Goal: Task Accomplishment & Management: Manage account settings

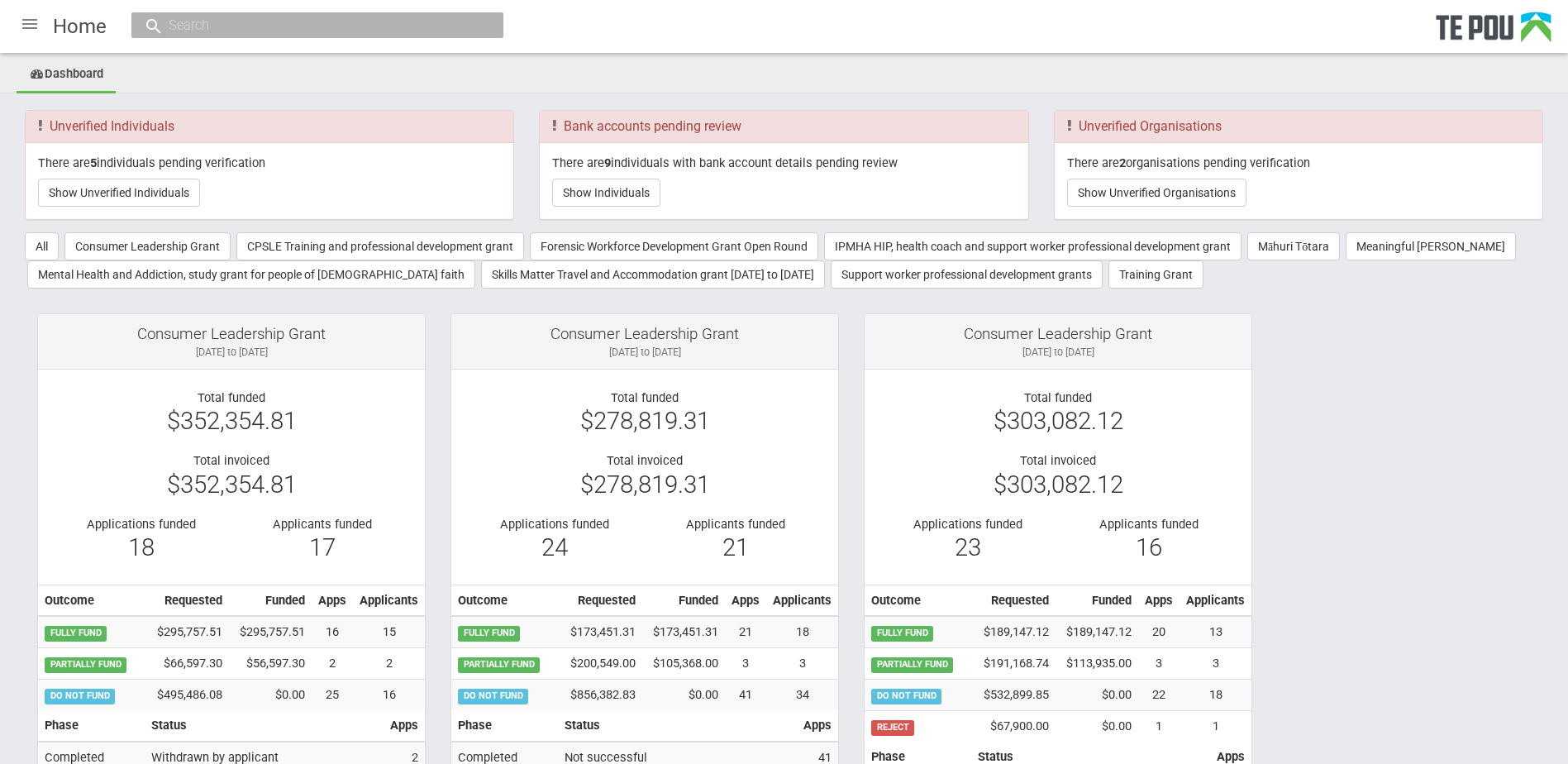
click at [27, 26] on div at bounding box center [29, 23] width 40 height 40
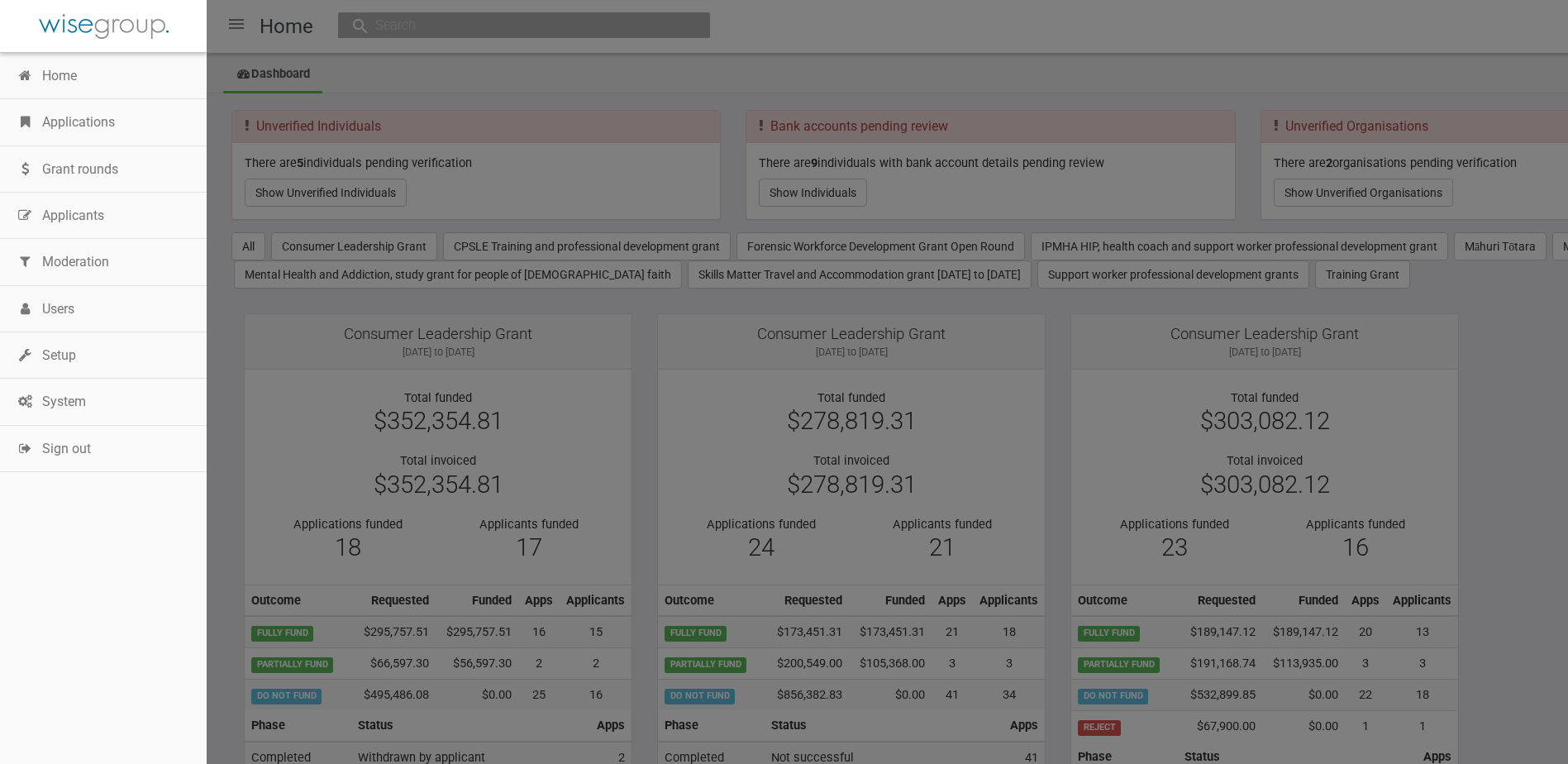
click at [75, 115] on link "Applications" at bounding box center [103, 123] width 207 height 46
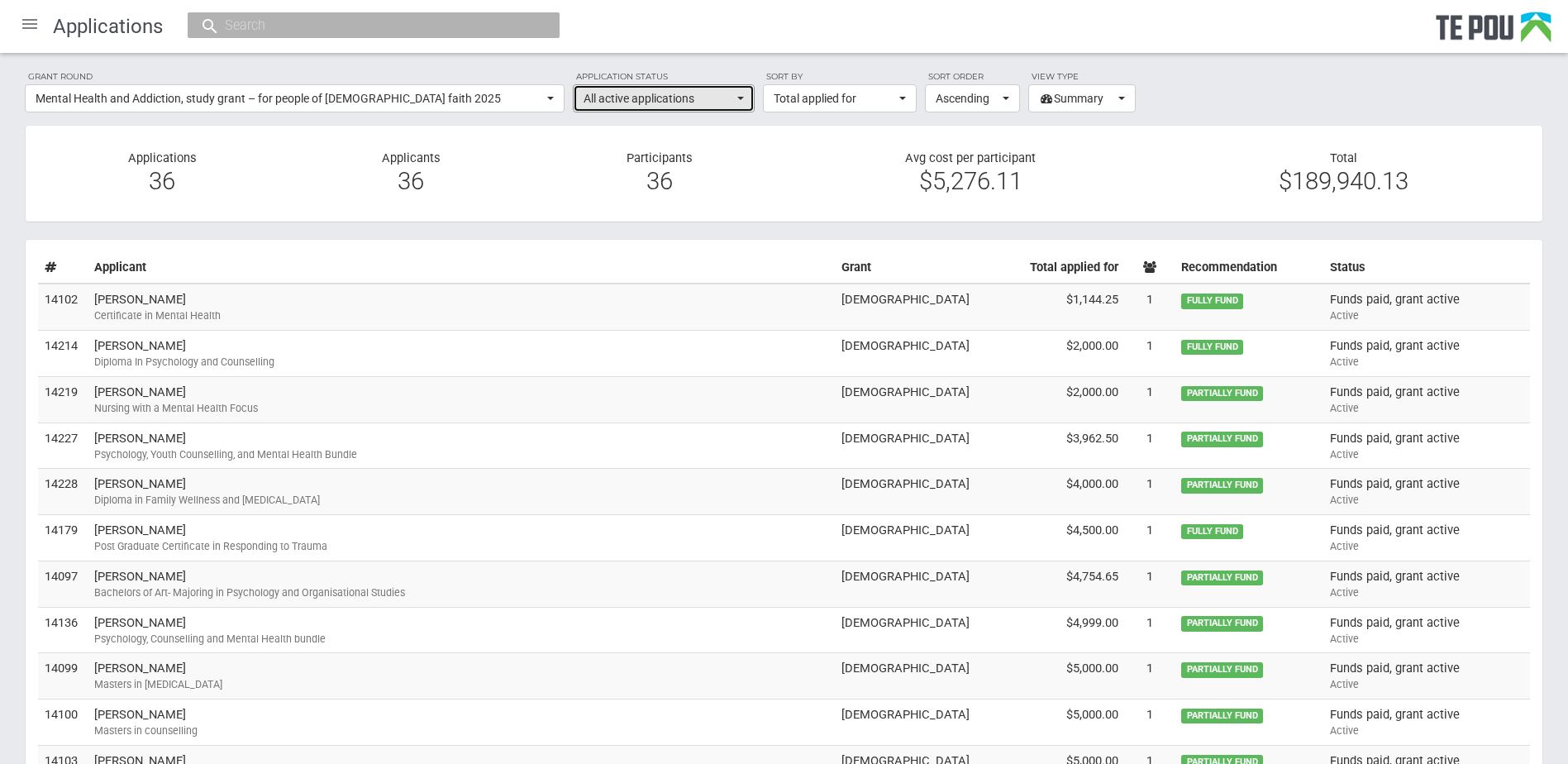
click at [743, 100] on button "All active applications" at bounding box center [663, 98] width 182 height 28
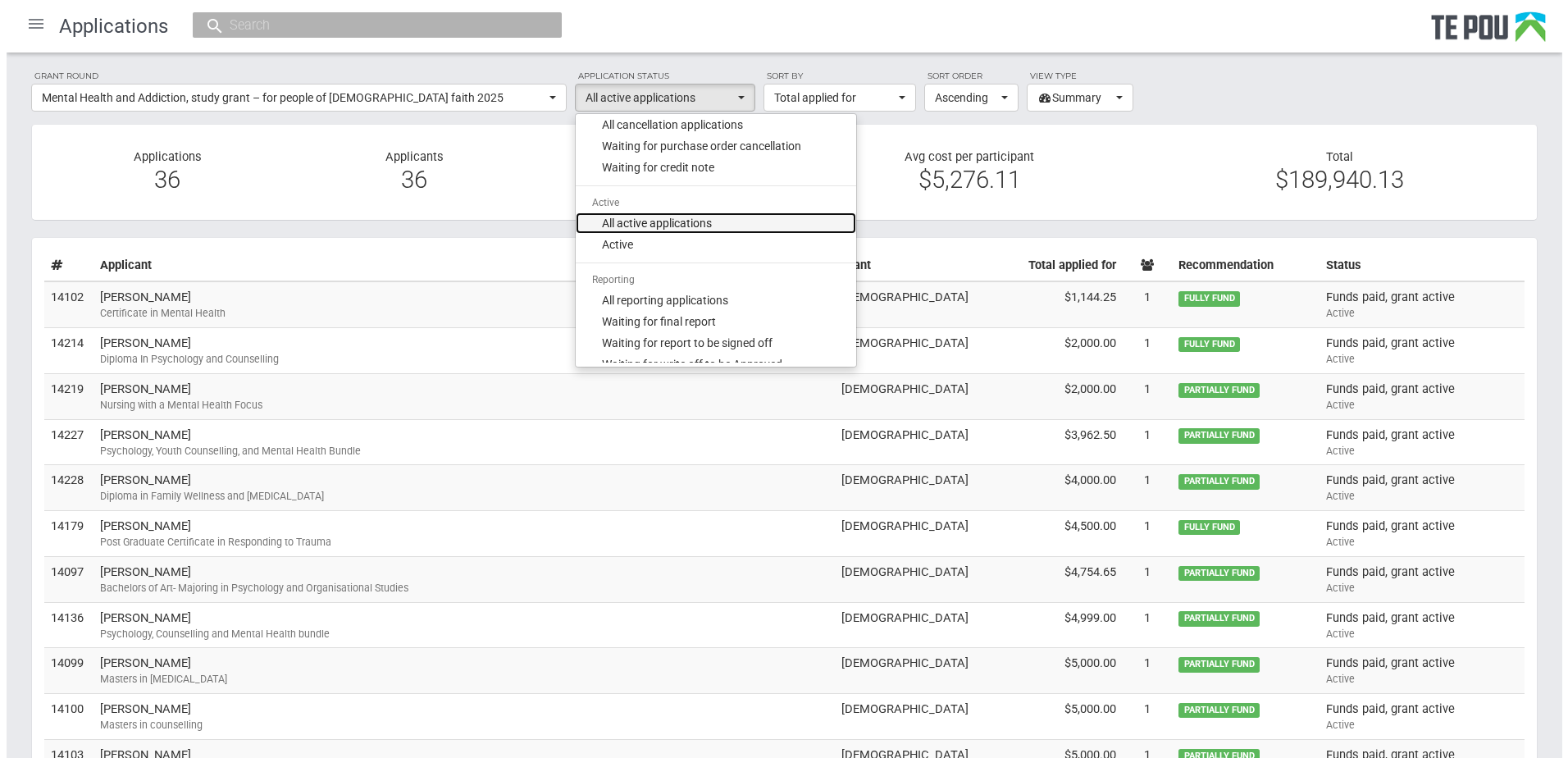
scroll to position [562, 0]
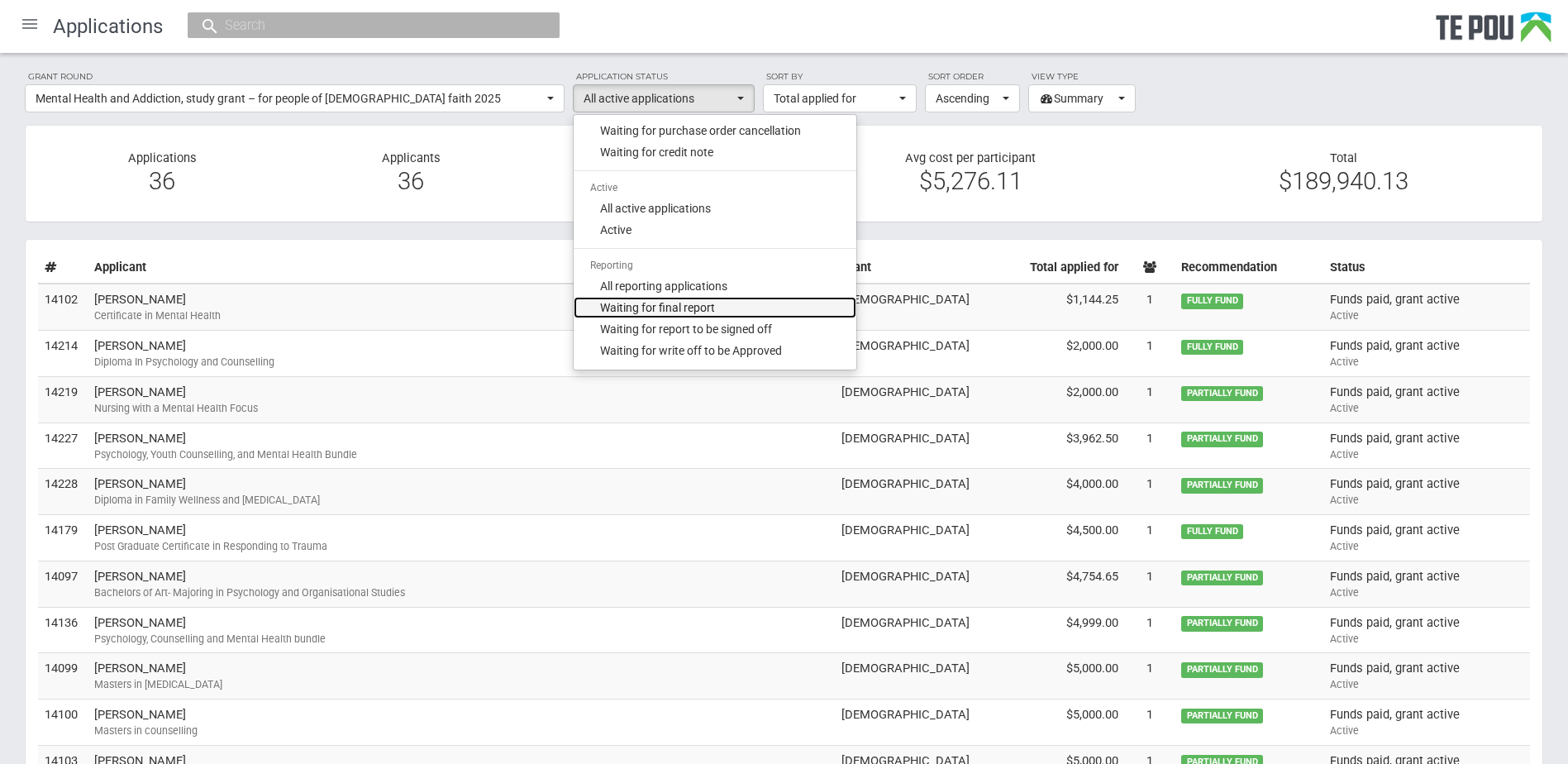
click at [675, 303] on span "Waiting for final report" at bounding box center [657, 307] width 115 height 16
select select "310"
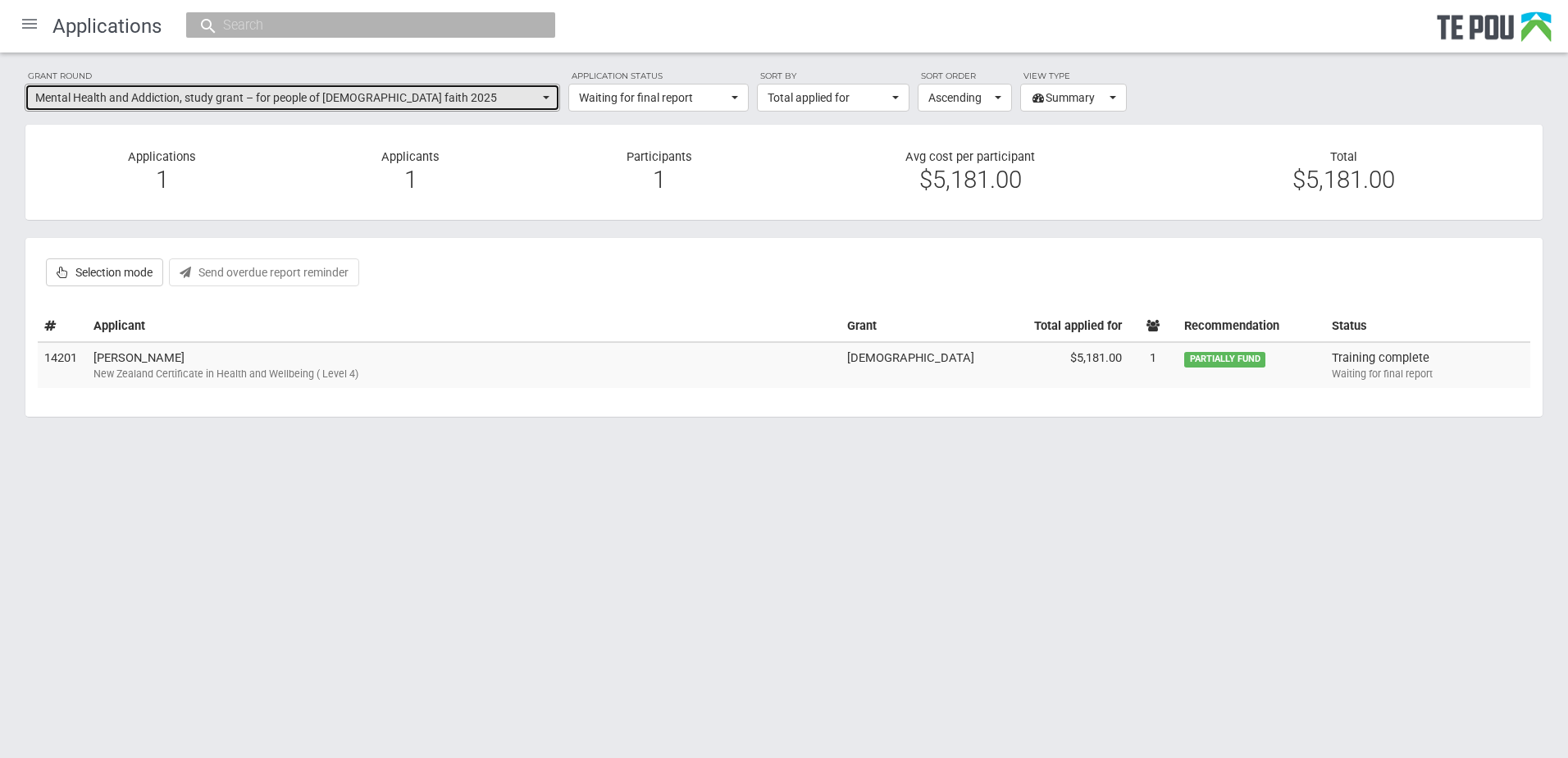
click at [550, 100] on button "Mental Health and Addiction, study grant – for people of Muslim faith 2025" at bounding box center [292, 97] width 535 height 28
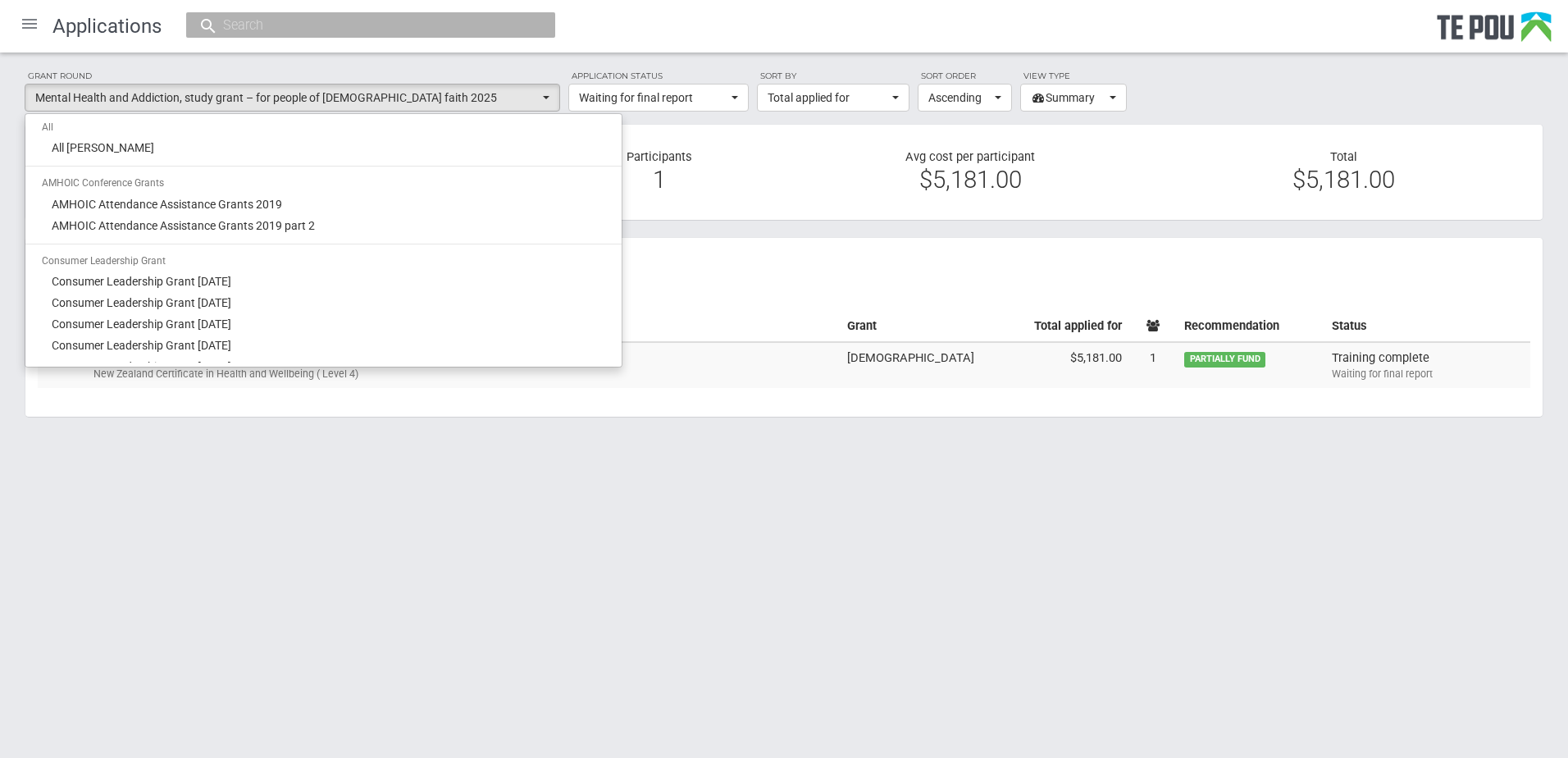
scroll to position [1098, 0]
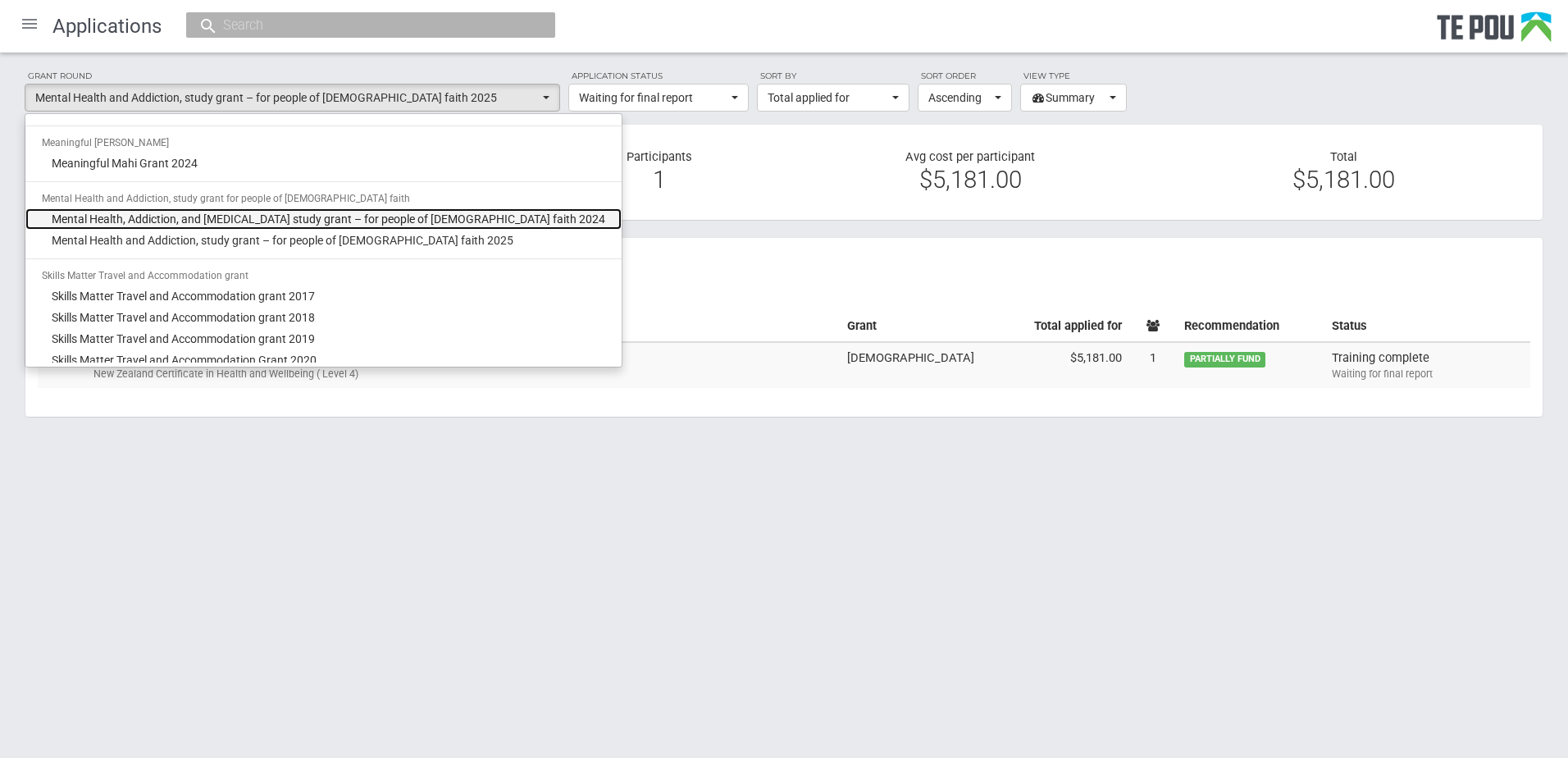
click at [479, 219] on span "Mental Health, Addiction, and Intellectual Disability study grant – for people …" at bounding box center [329, 218] width 554 height 16
select select "56"
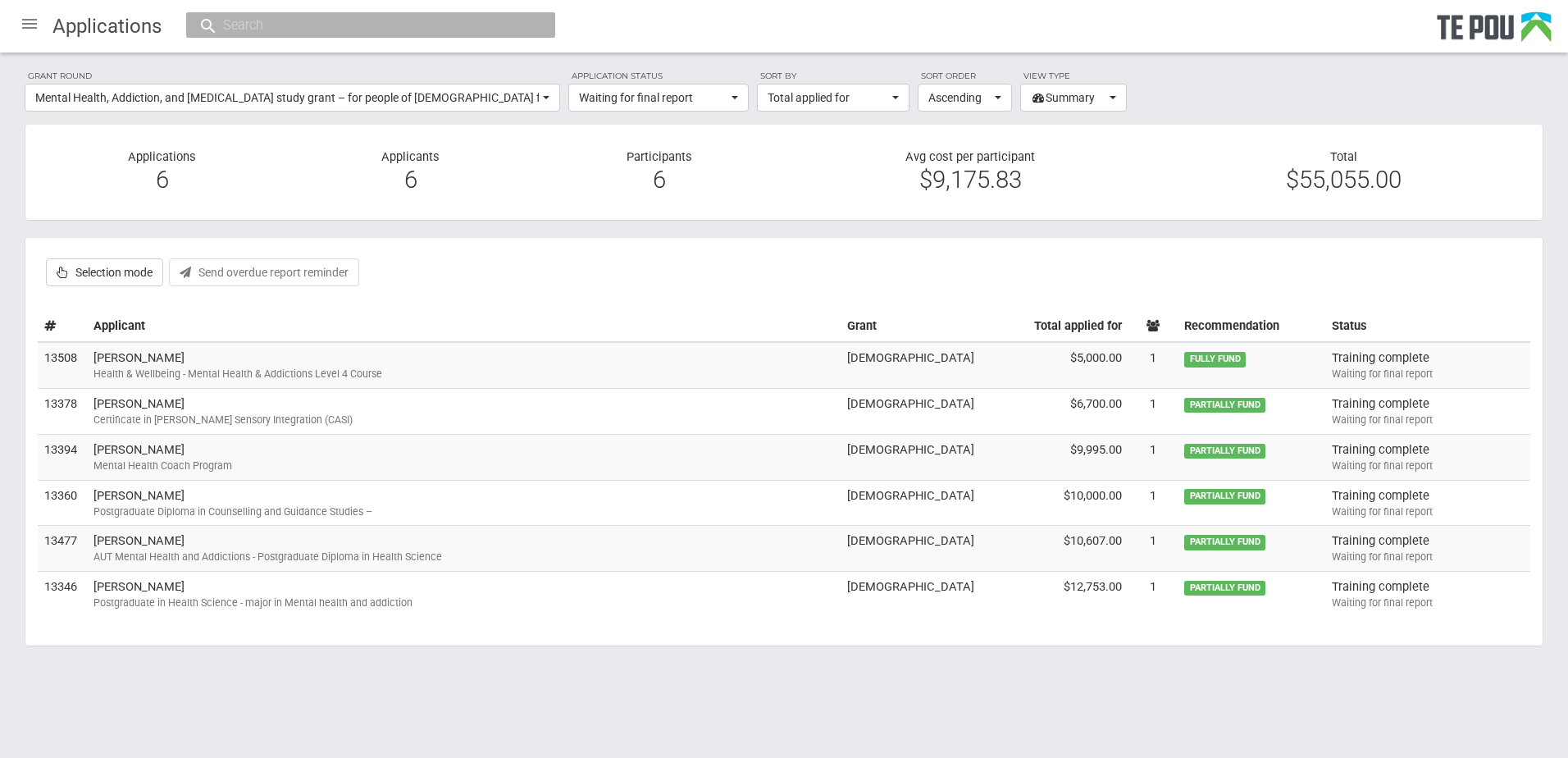
click at [128, 596] on div "Postgraduate in Health Science - major in Mental health and addiction" at bounding box center [464, 602] width 740 height 14
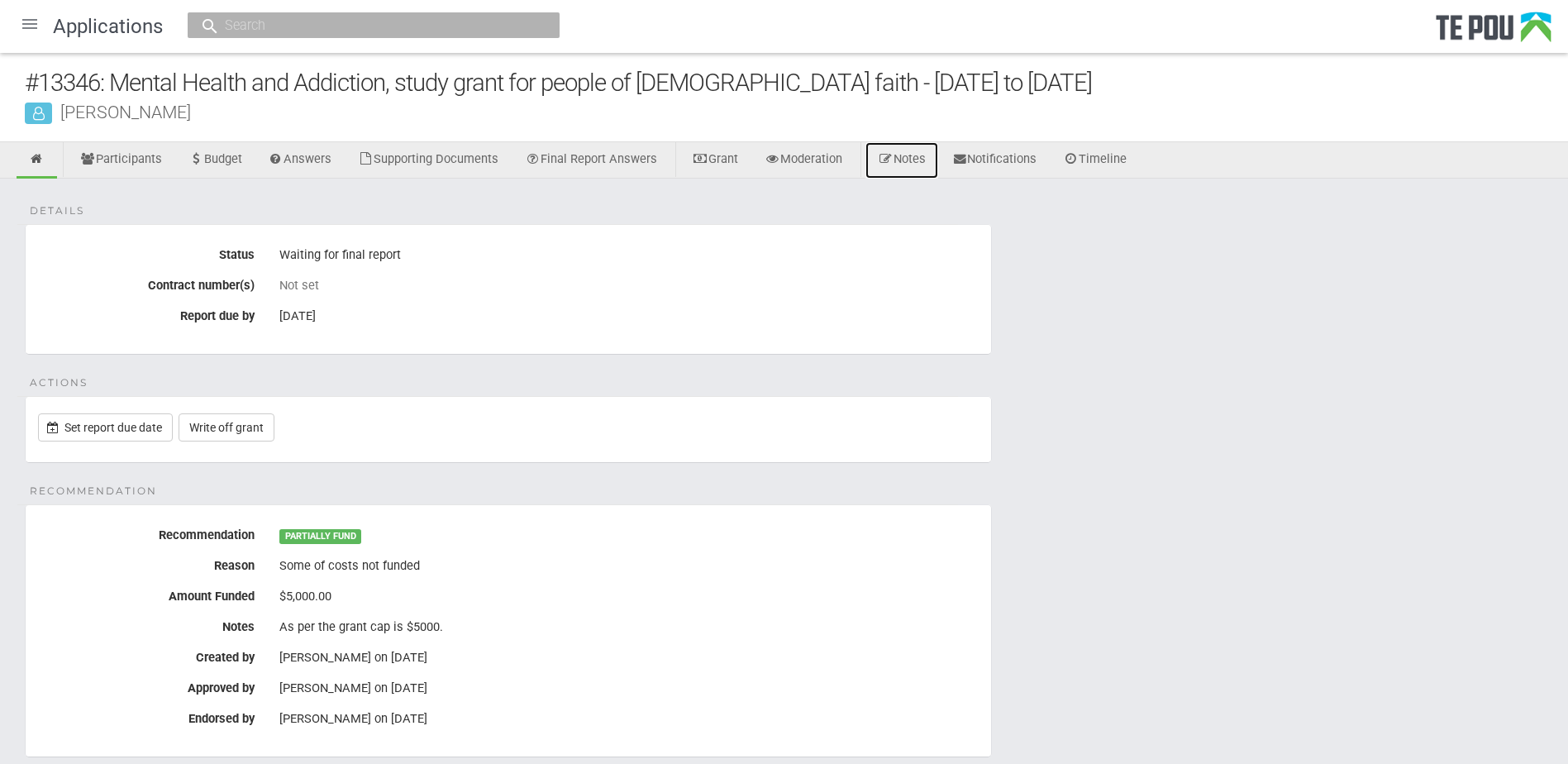
click at [915, 160] on link "Notes" at bounding box center [901, 160] width 72 height 37
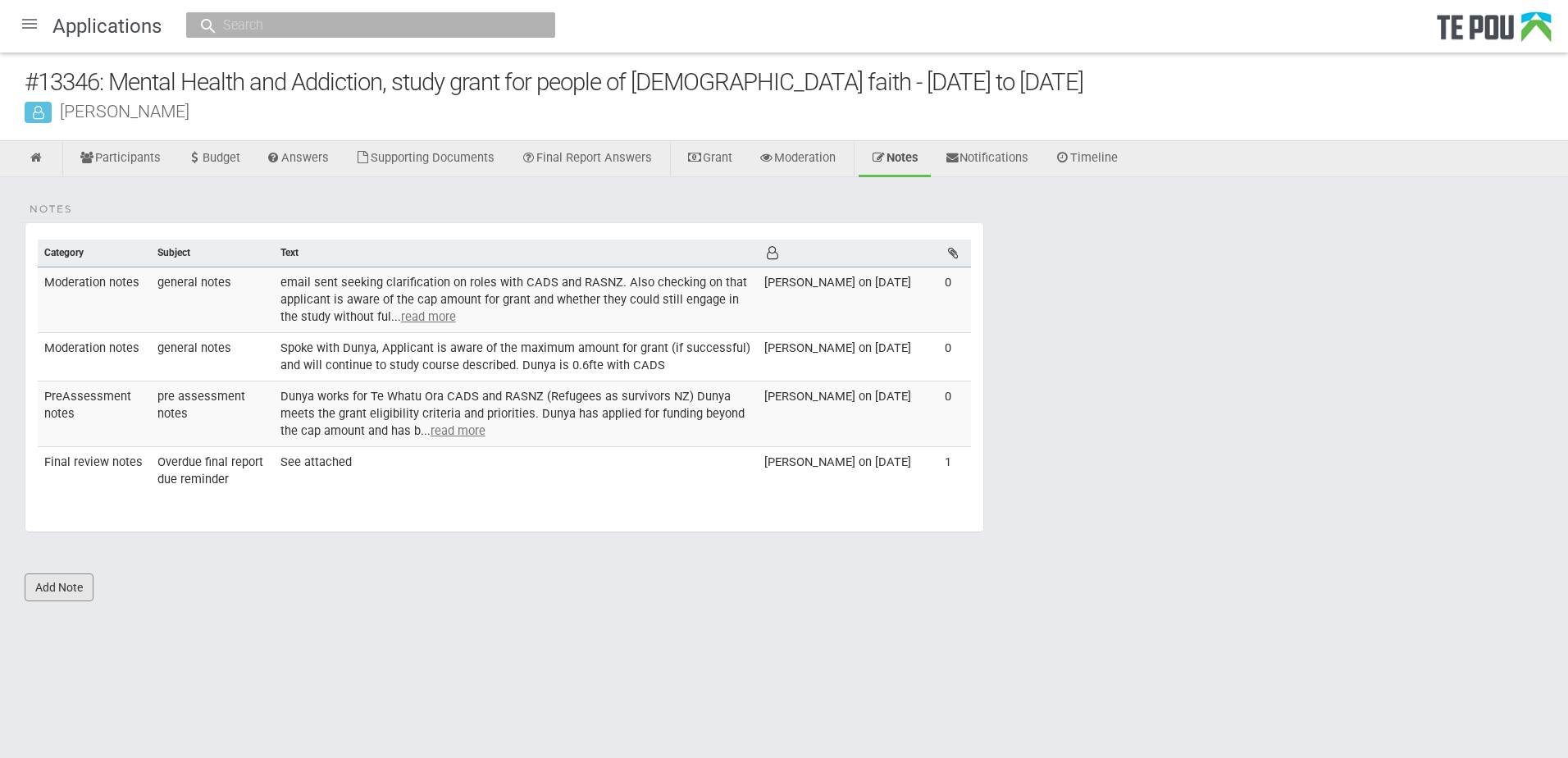
click at [76, 589] on link "Add Note" at bounding box center [59, 586] width 69 height 28
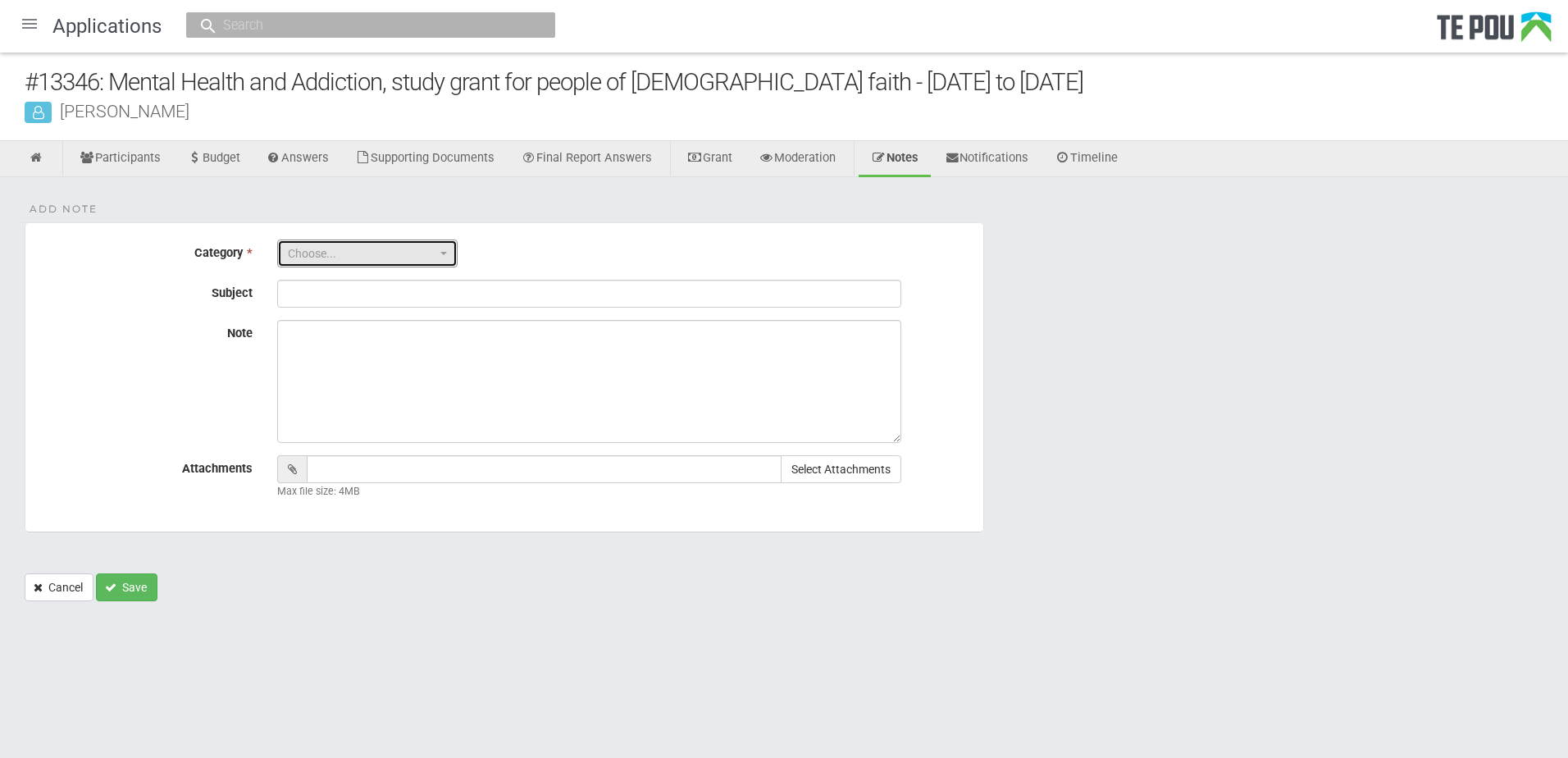
click at [444, 253] on span "button" at bounding box center [443, 253] width 7 height 3
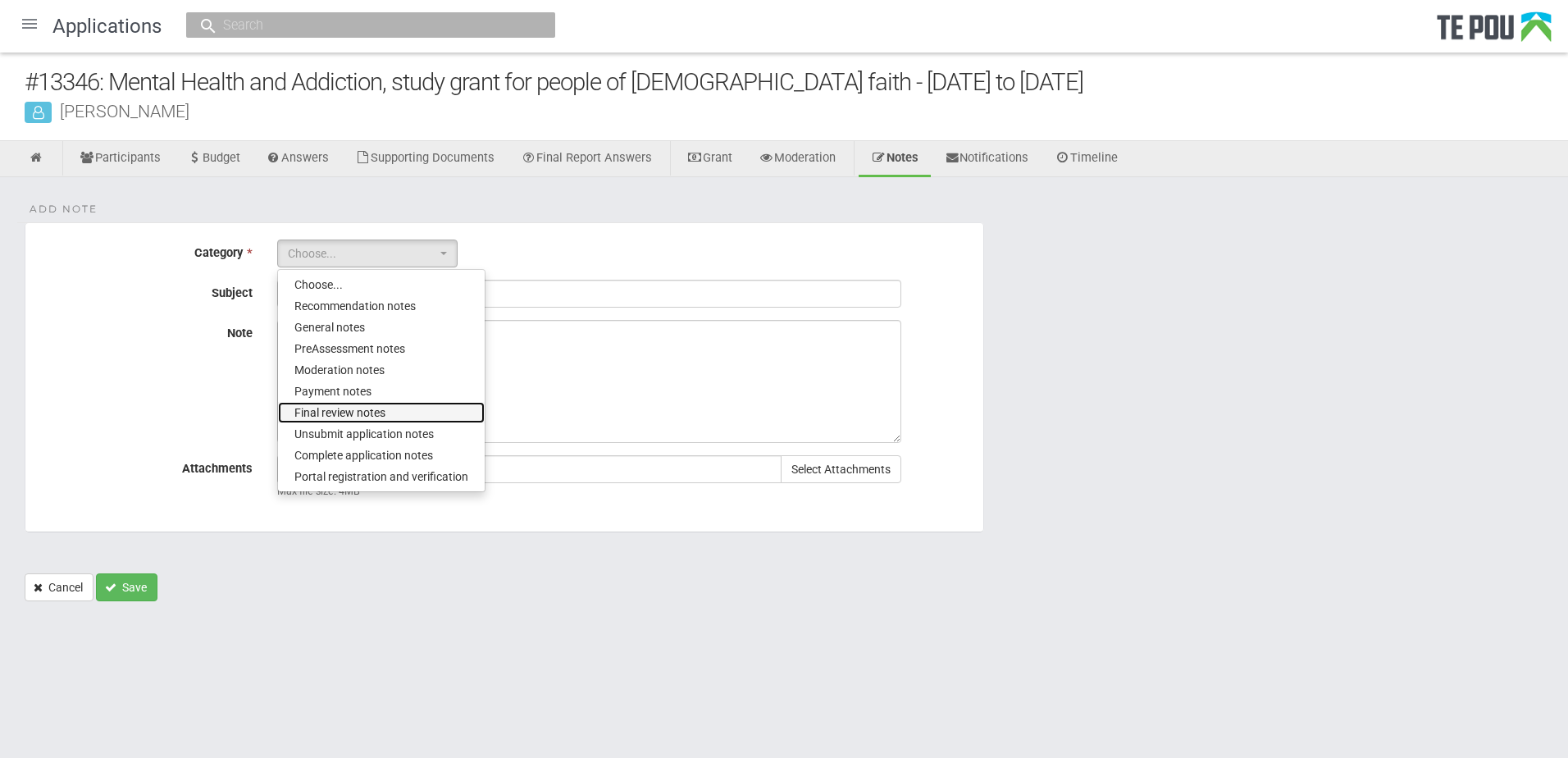
click at [370, 410] on span "Final review notes" at bounding box center [339, 412] width 91 height 16
select select "6"
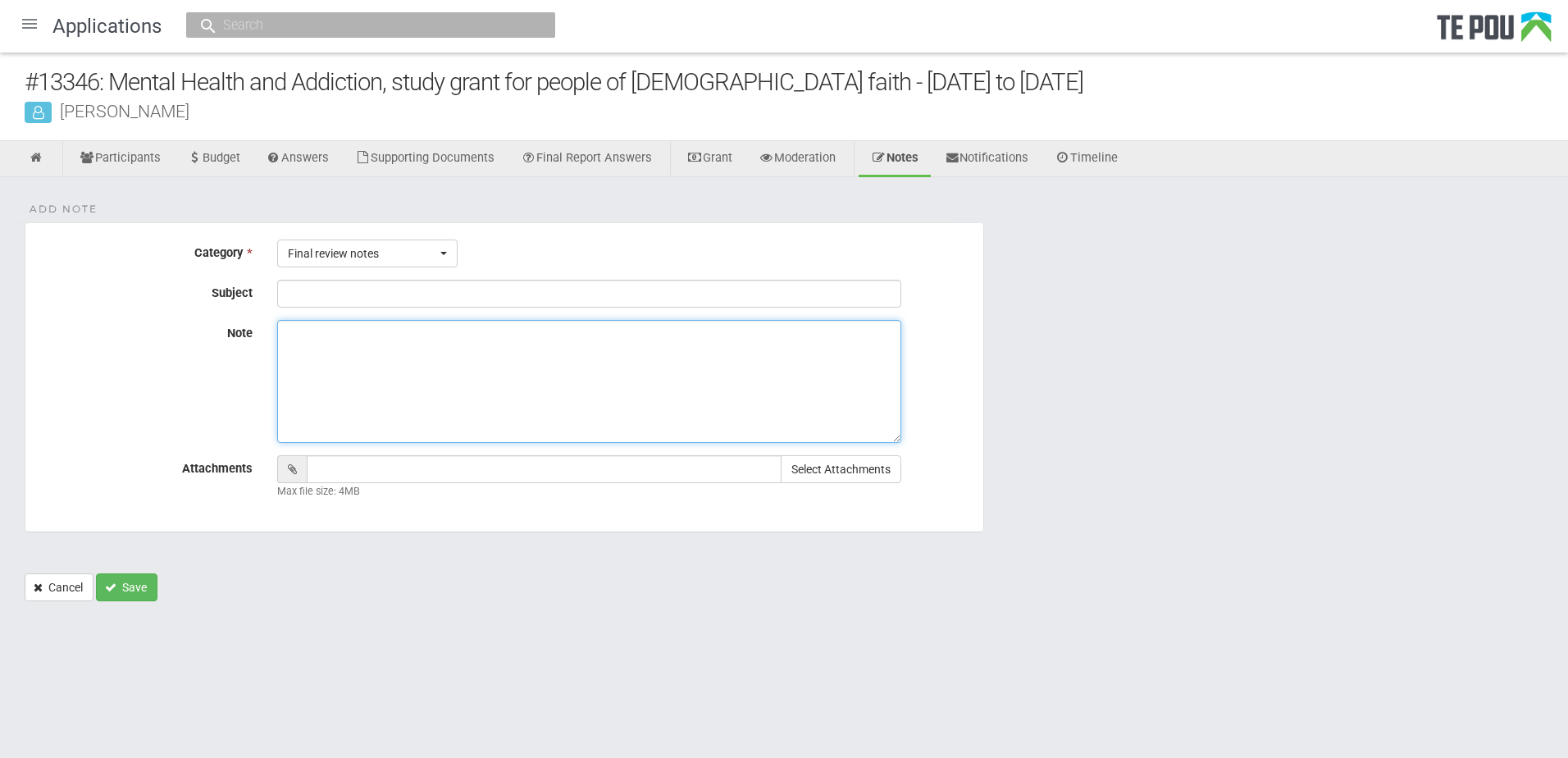
click at [370, 410] on textarea "Note" at bounding box center [588, 381] width 624 height 123
click at [301, 297] on input "Subject" at bounding box center [588, 293] width 624 height 28
type input "general notes"
click at [299, 333] on textarea "Note" at bounding box center [588, 381] width 624 height 123
click at [283, 333] on textarea "Note" at bounding box center [588, 381] width 624 height 123
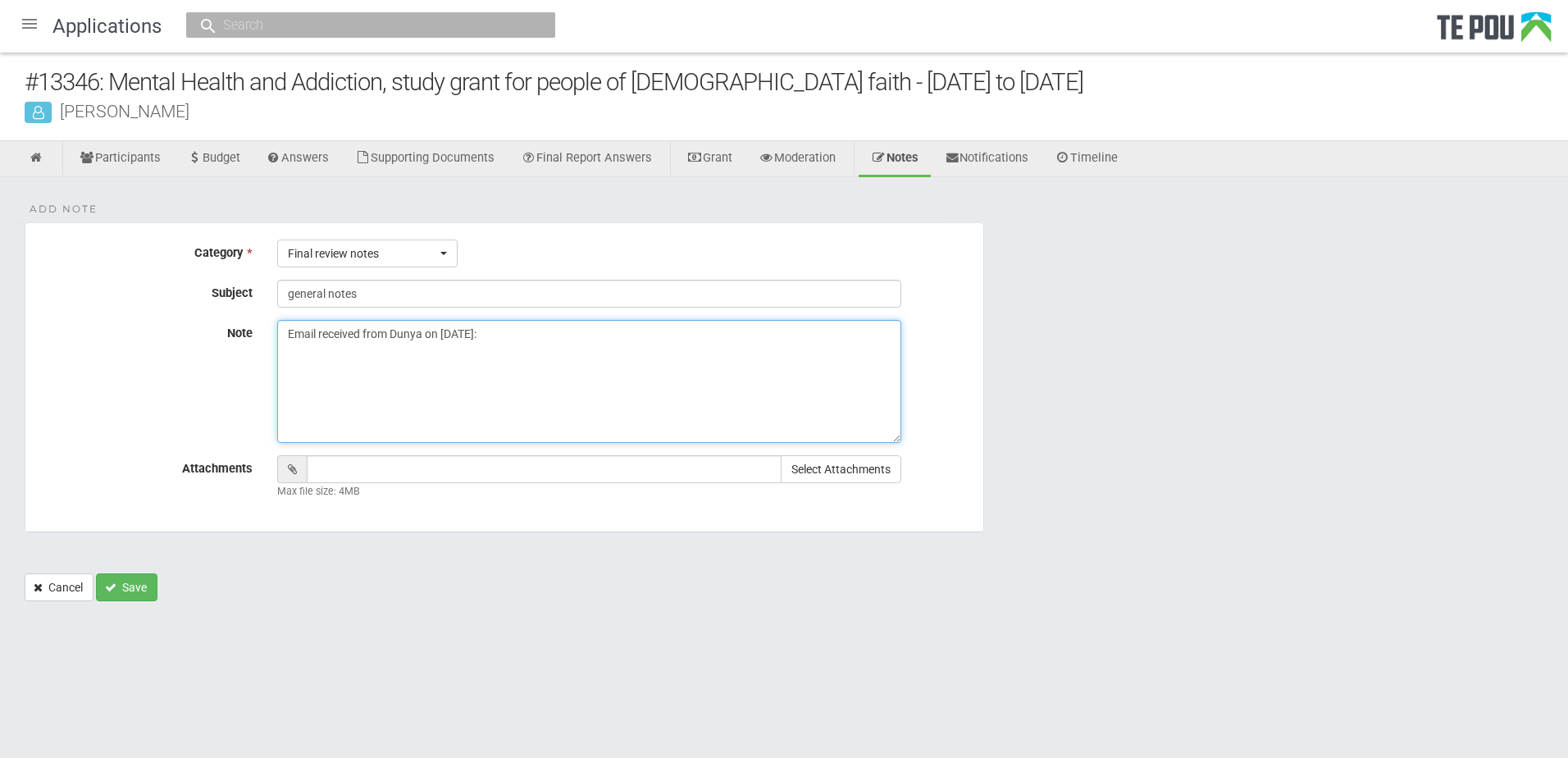
paste textarea "Kia ora Jacqui, Thank you for your email. I received your reminder regarding th…"
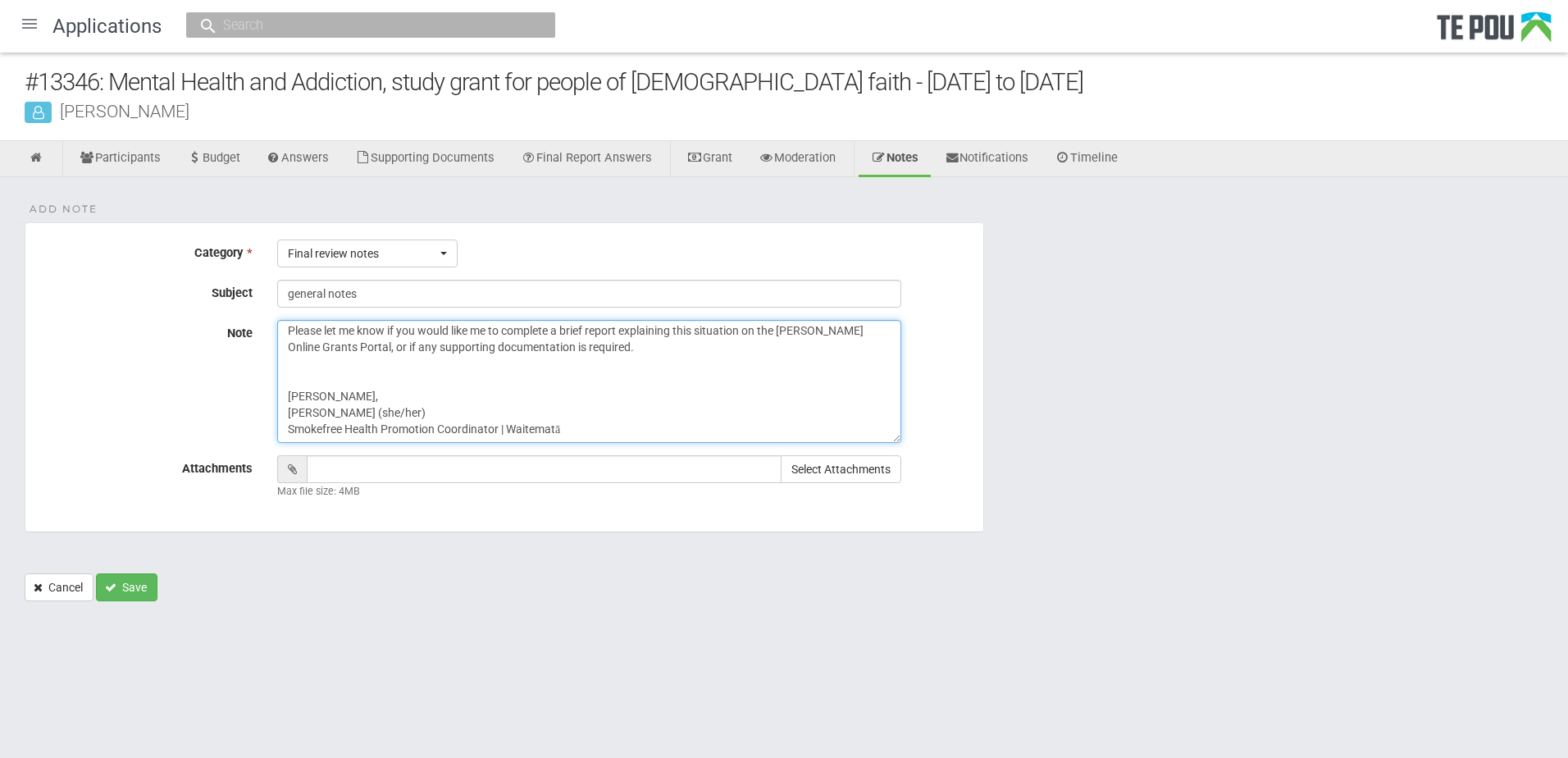
type textarea "Email received from Dunya on [DATE]: Kia ora Jacqui, Thank you for your email. …"
click at [134, 590] on button "Save" at bounding box center [126, 586] width 61 height 28
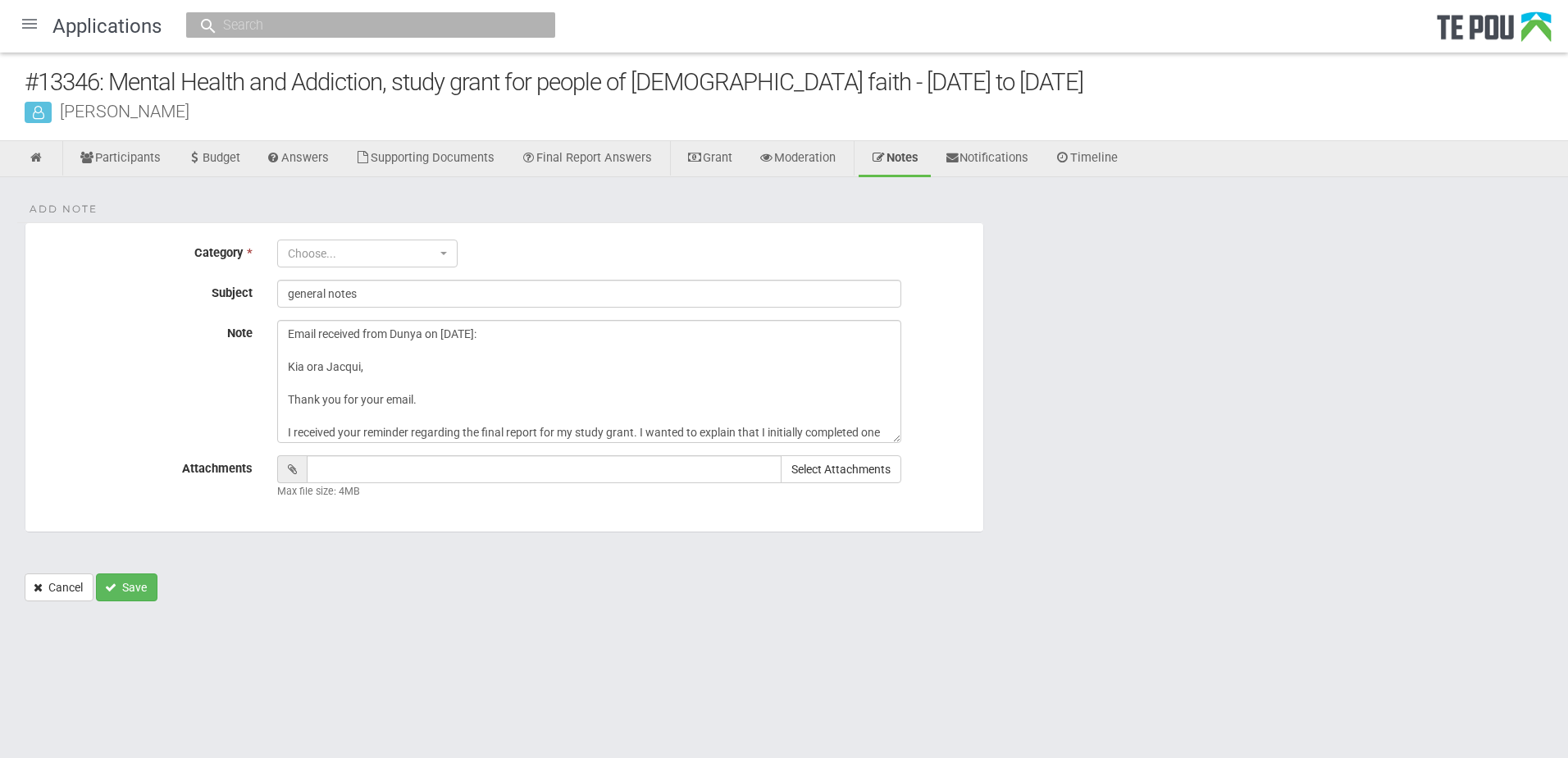
select select "6"
click at [145, 156] on link "Participants" at bounding box center [120, 159] width 105 height 36
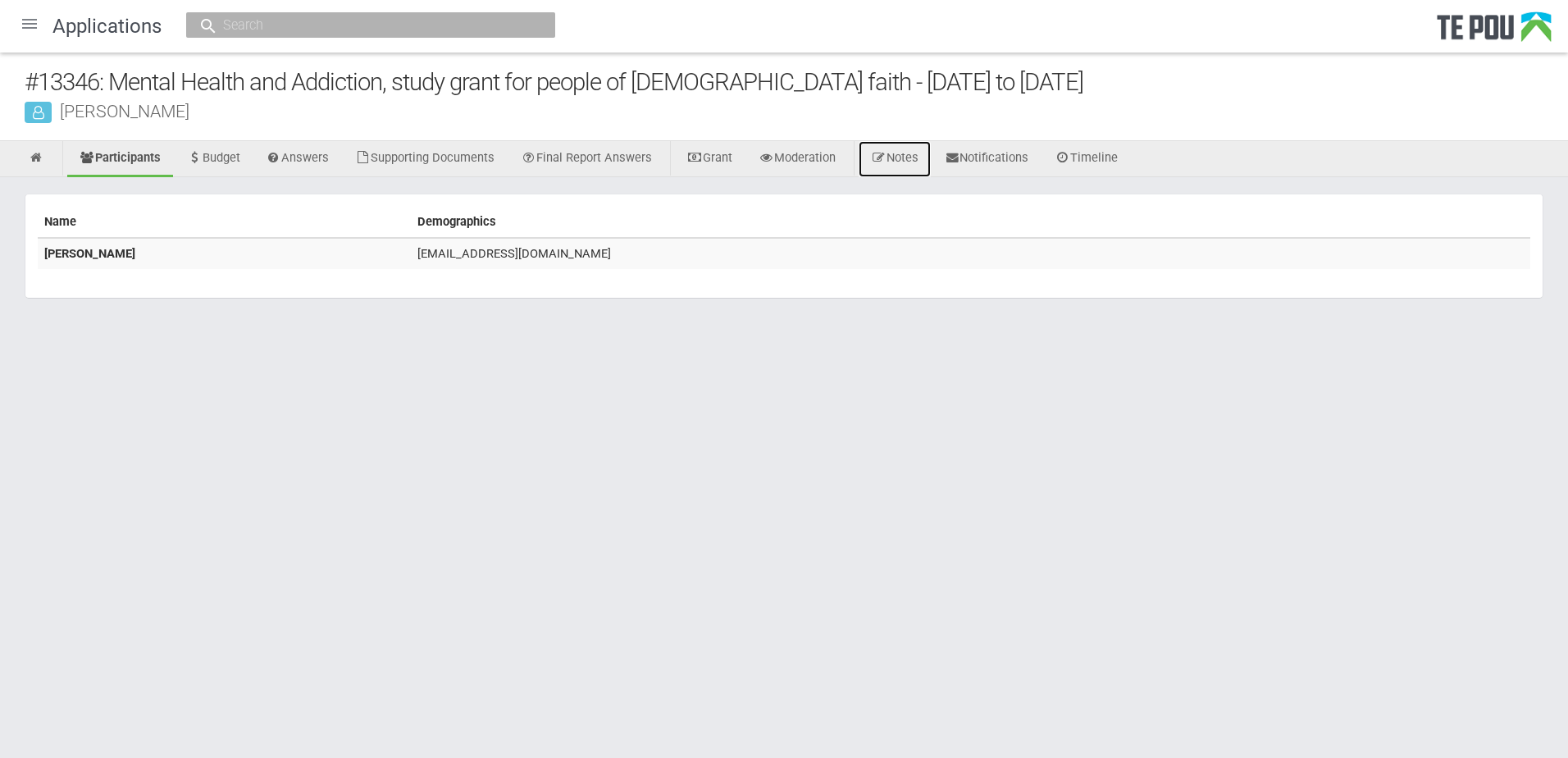
click at [913, 149] on link "Notes" at bounding box center [894, 159] width 72 height 36
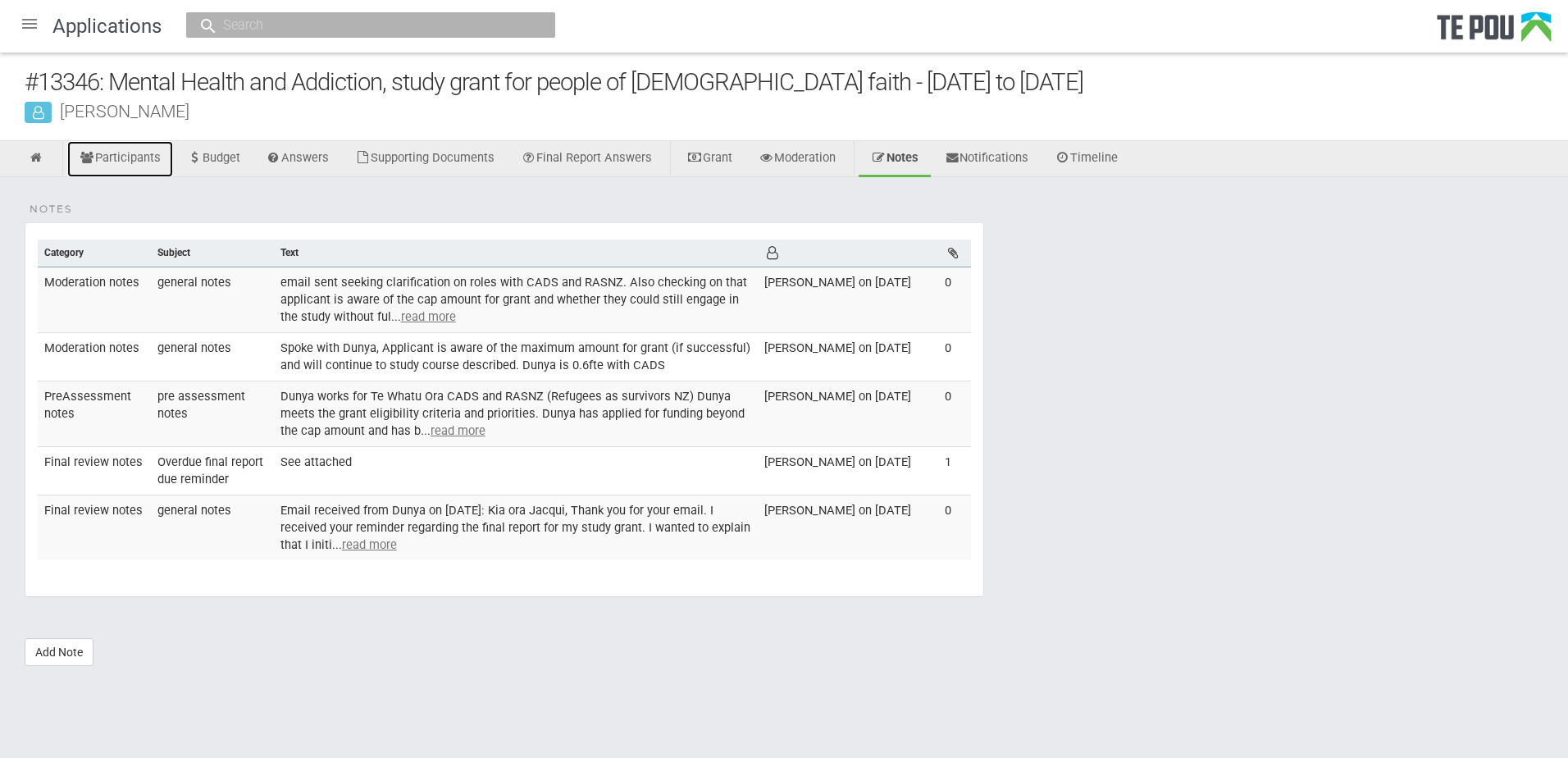
click at [134, 157] on link "Participants" at bounding box center [120, 159] width 105 height 36
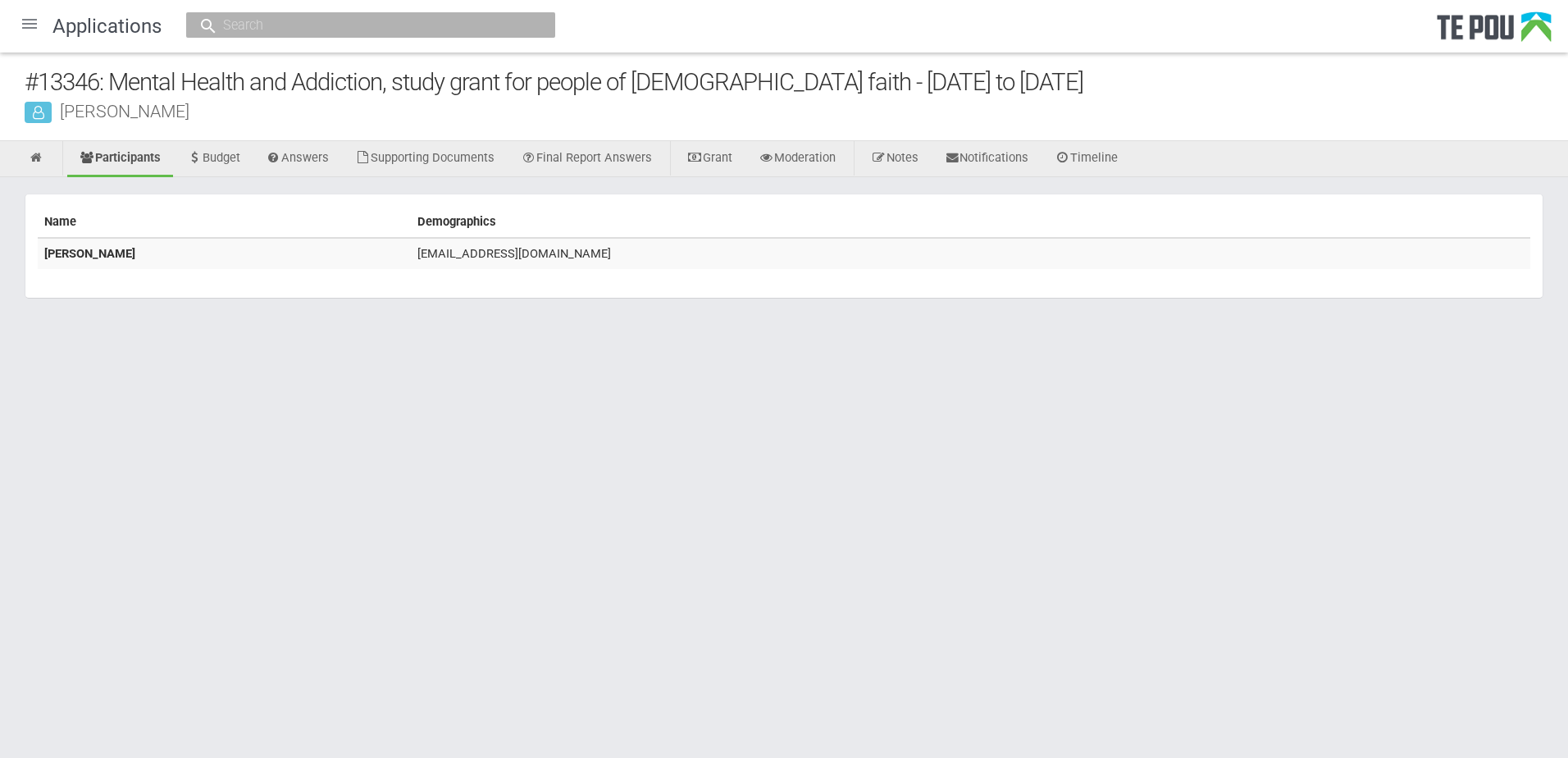
click at [20, 19] on div at bounding box center [29, 23] width 39 height 39
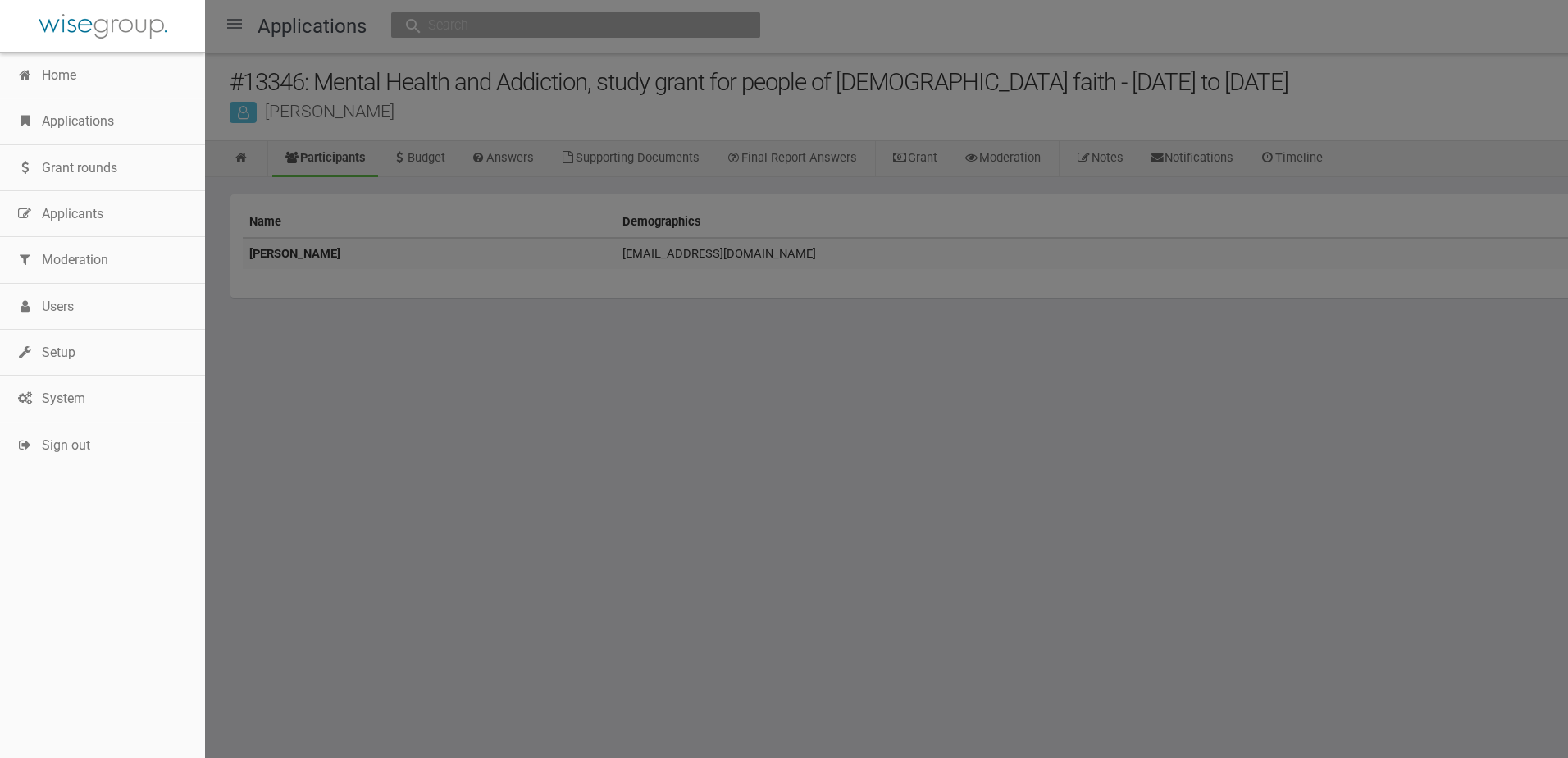
click at [82, 120] on link "Applications" at bounding box center [102, 122] width 205 height 46
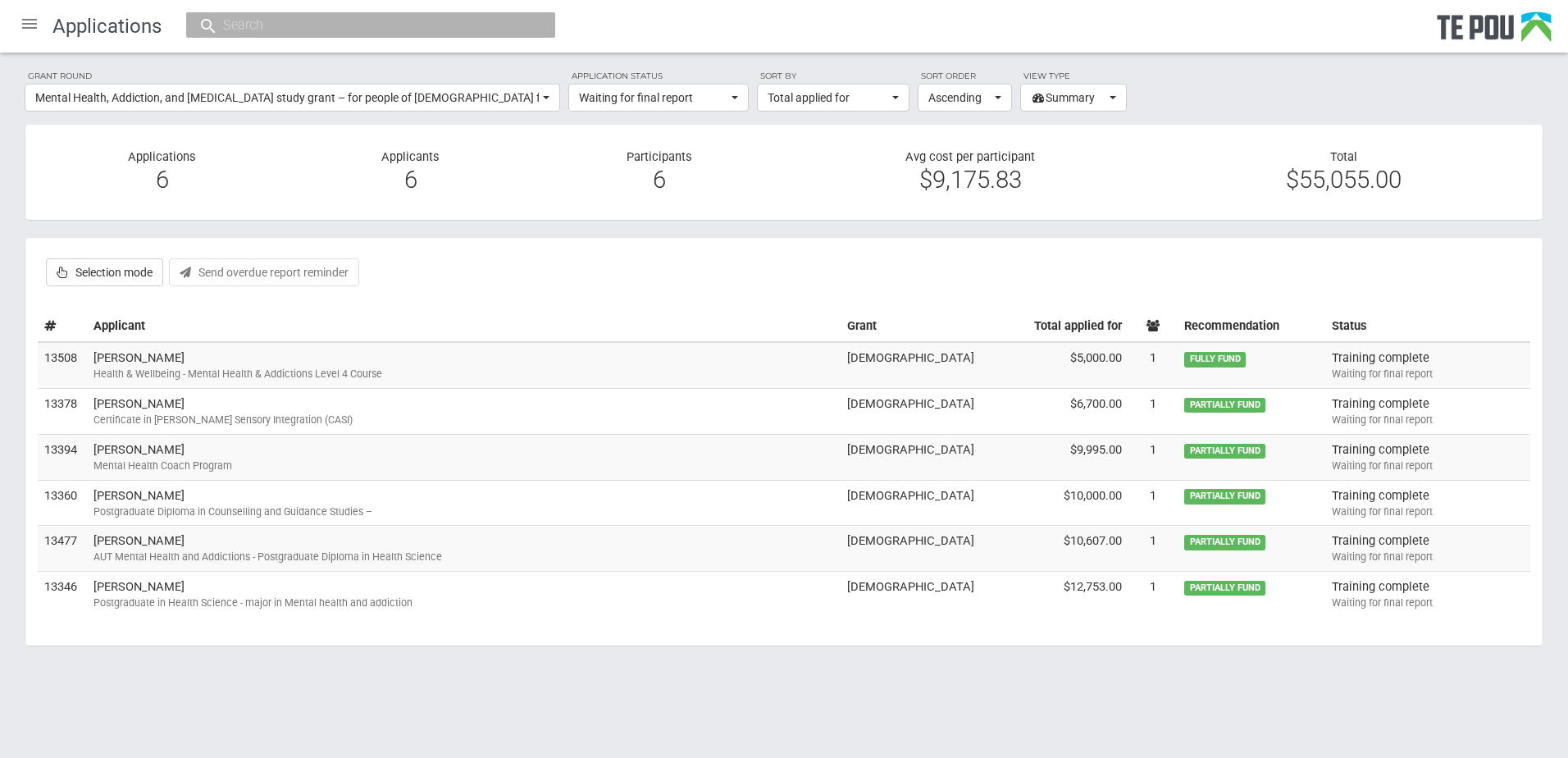
click at [213, 559] on div "AUT Mental Health and Addictions - Postgraduate Diploma in Health Science" at bounding box center [464, 557] width 740 height 14
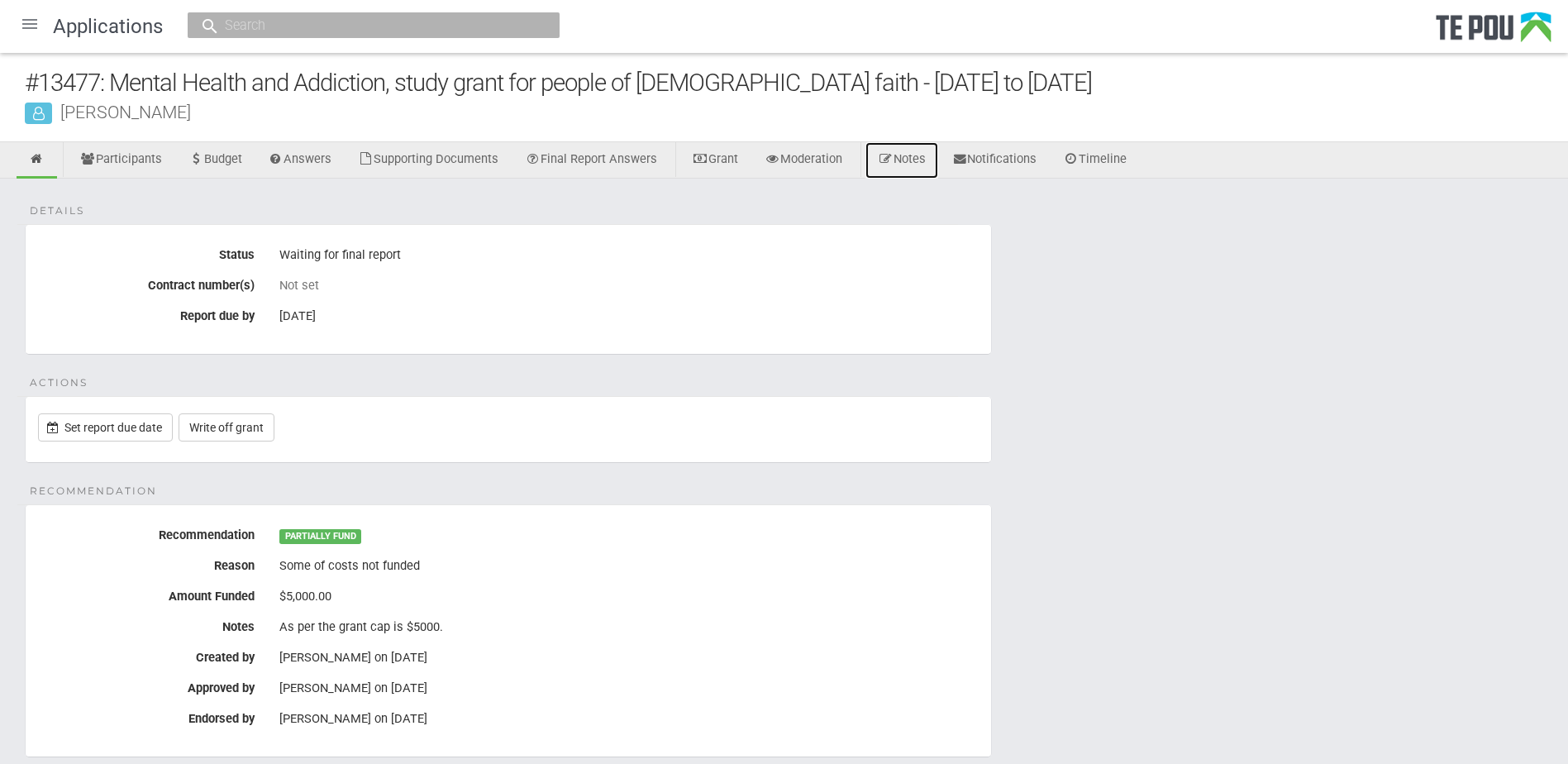
click at [938, 162] on link "Notes" at bounding box center [901, 160] width 72 height 37
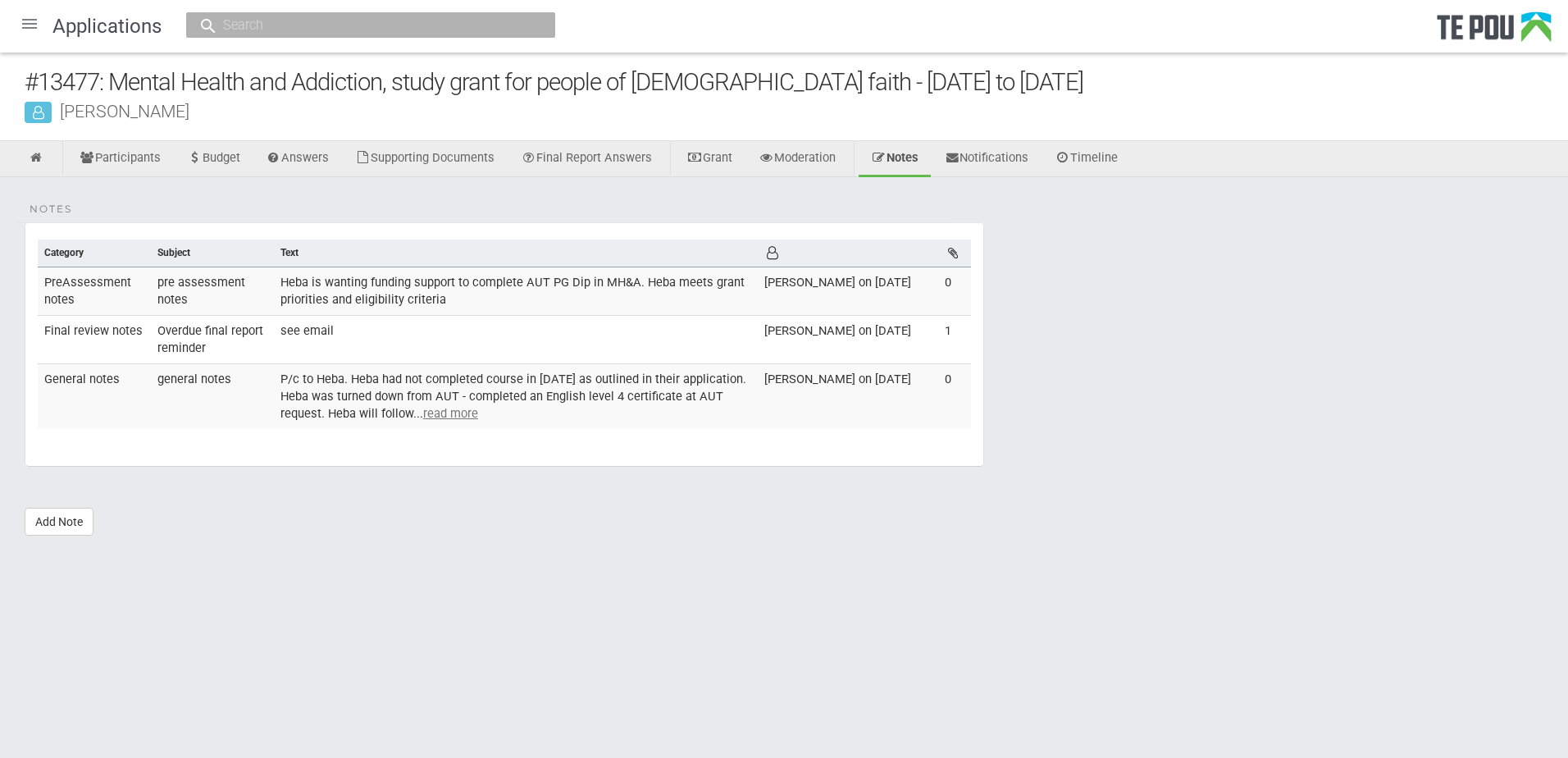
click at [453, 412] on u "read more" at bounding box center [450, 413] width 55 height 14
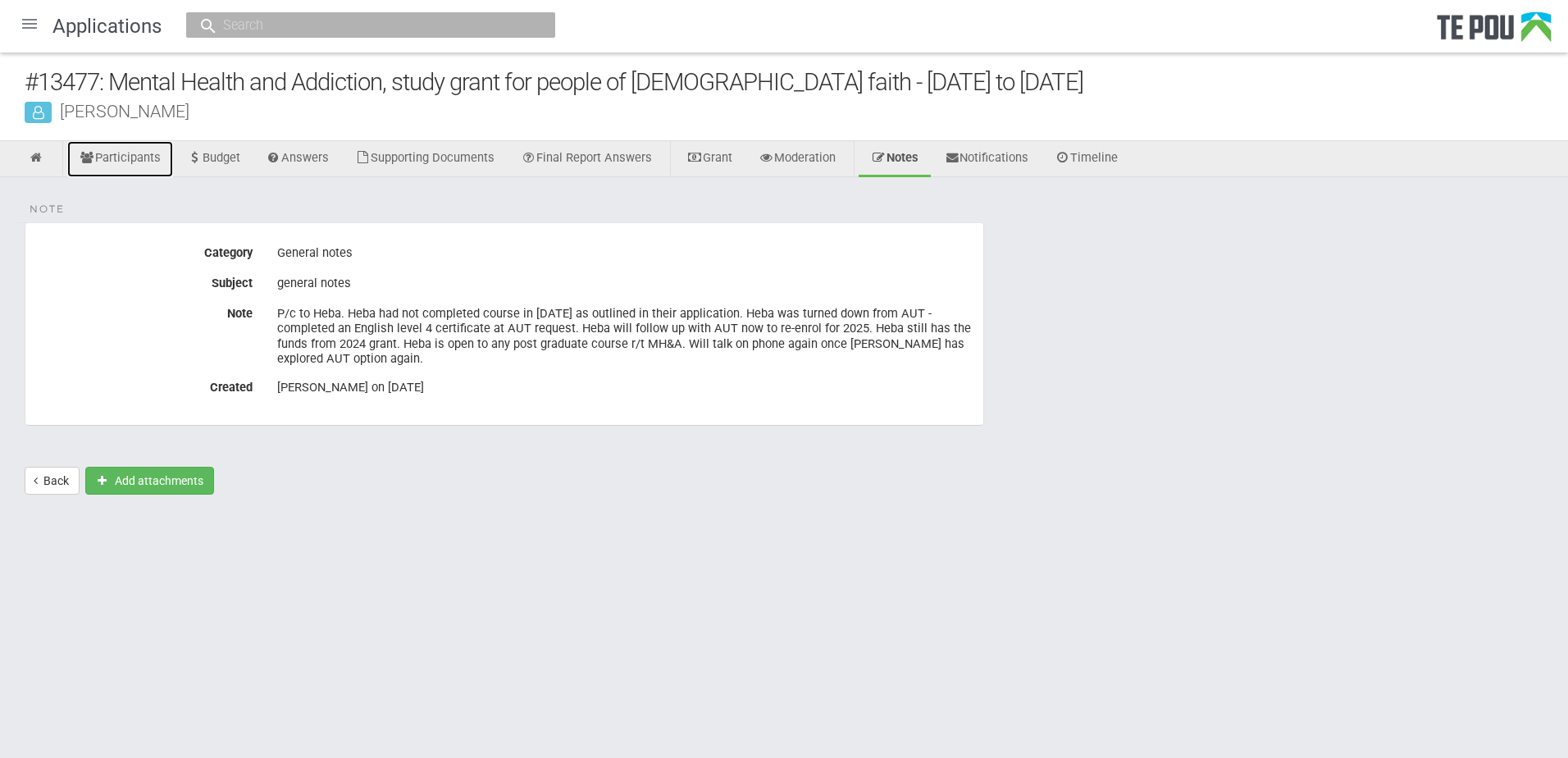
click at [136, 153] on link "Participants" at bounding box center [120, 159] width 105 height 36
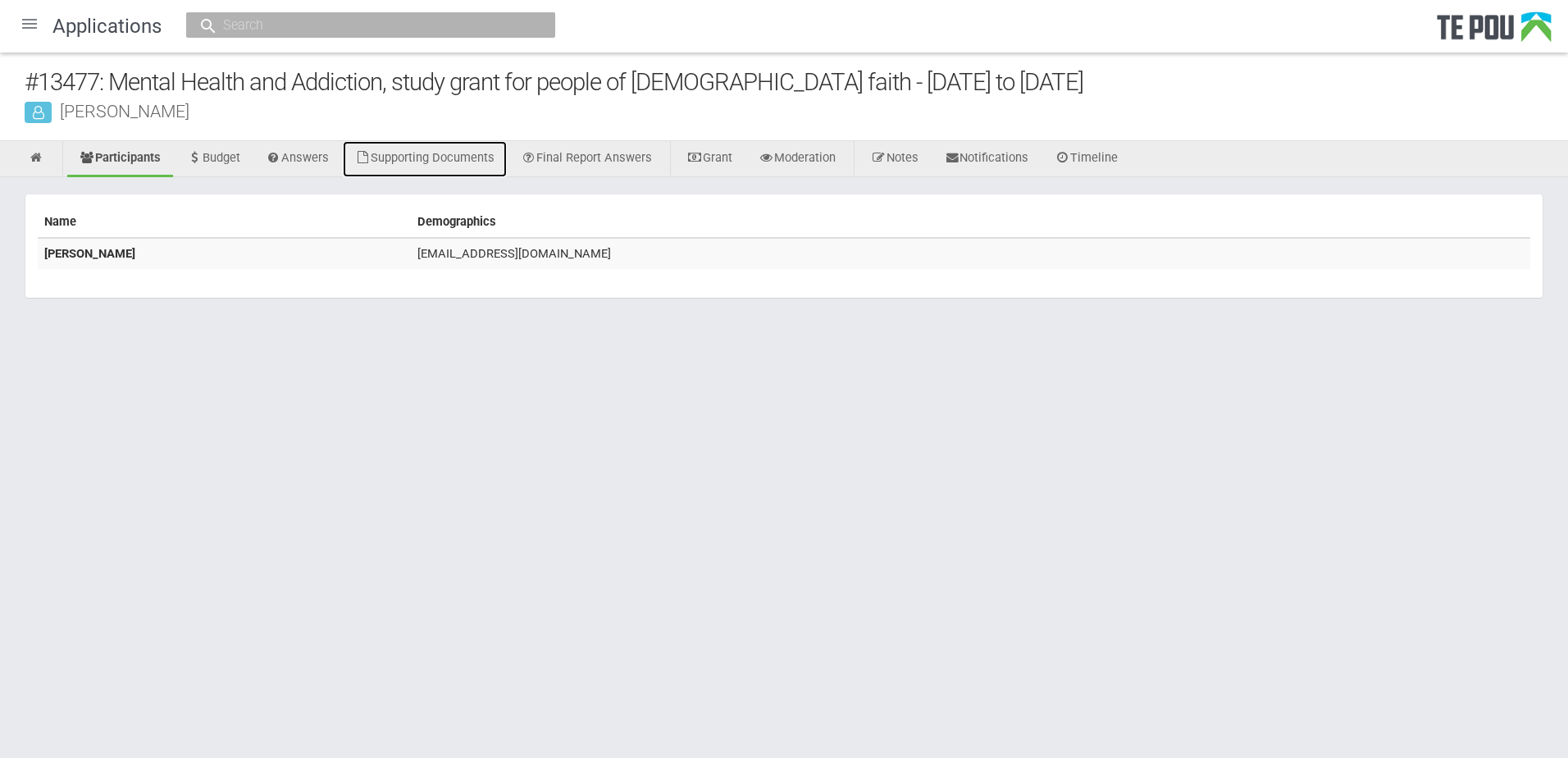
click at [422, 158] on link "Supporting Documents" at bounding box center [424, 159] width 164 height 36
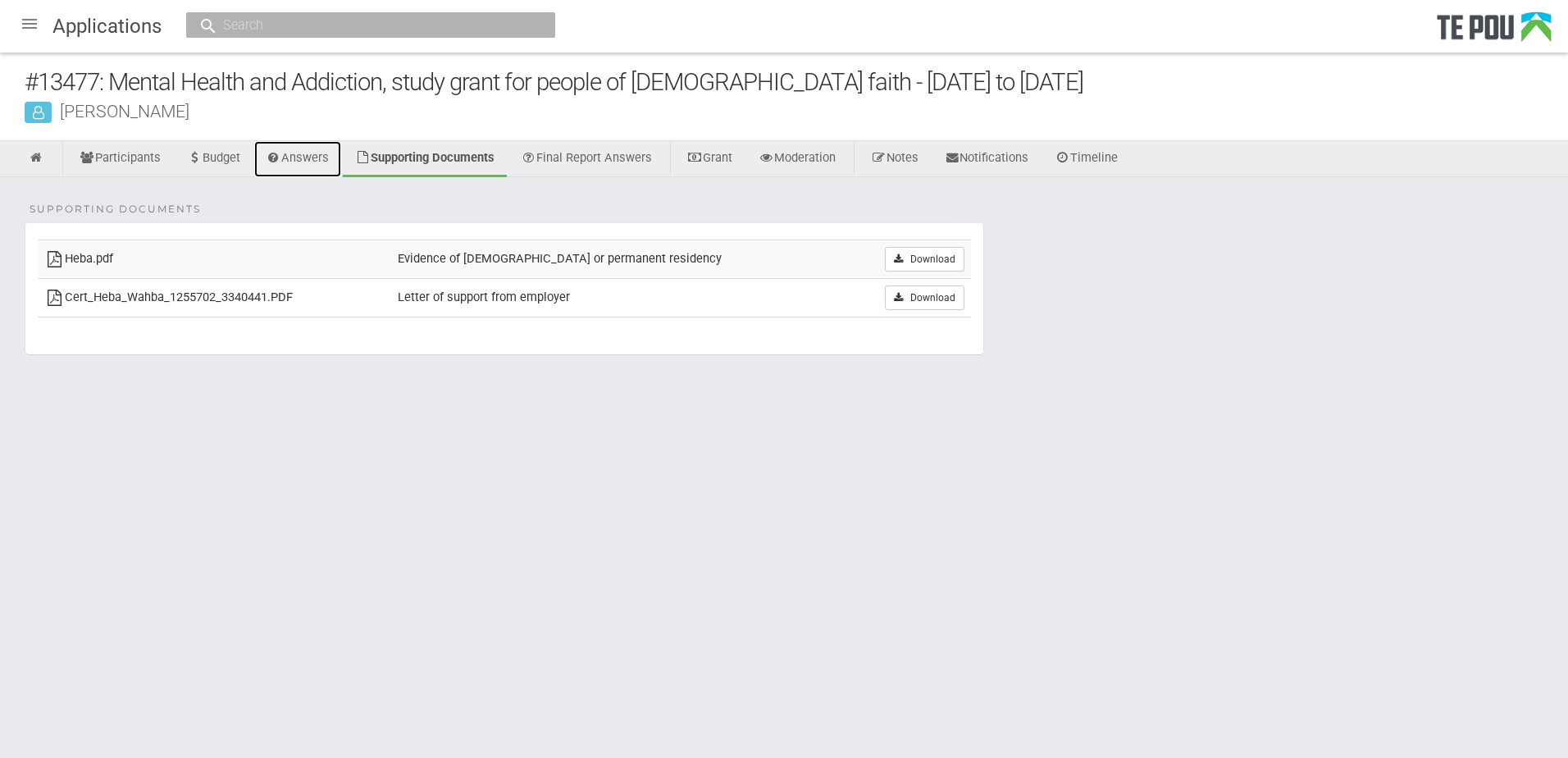
click at [321, 157] on link "Answers" at bounding box center [298, 159] width 88 height 36
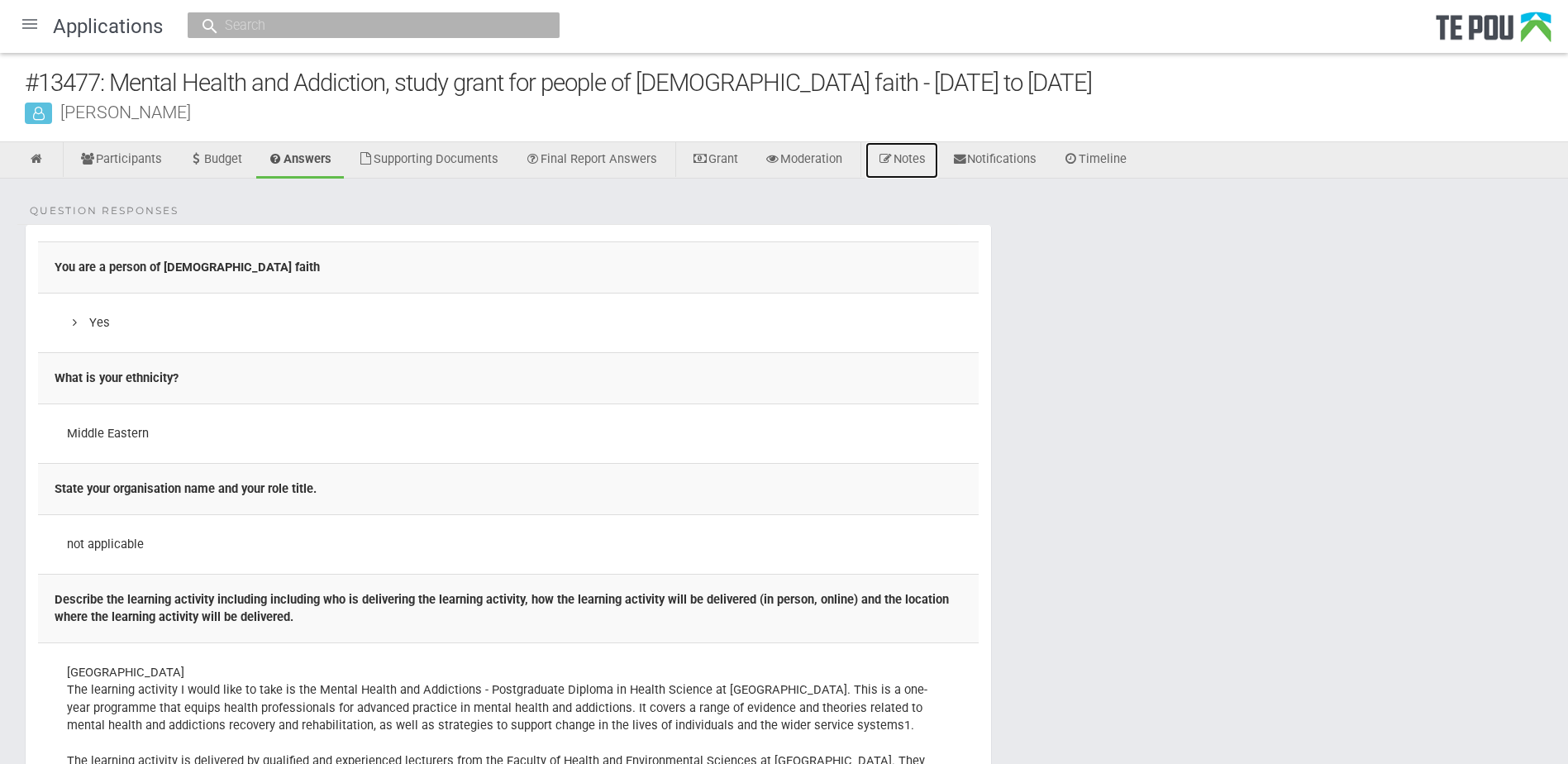
click at [921, 155] on link "Notes" at bounding box center [901, 160] width 72 height 37
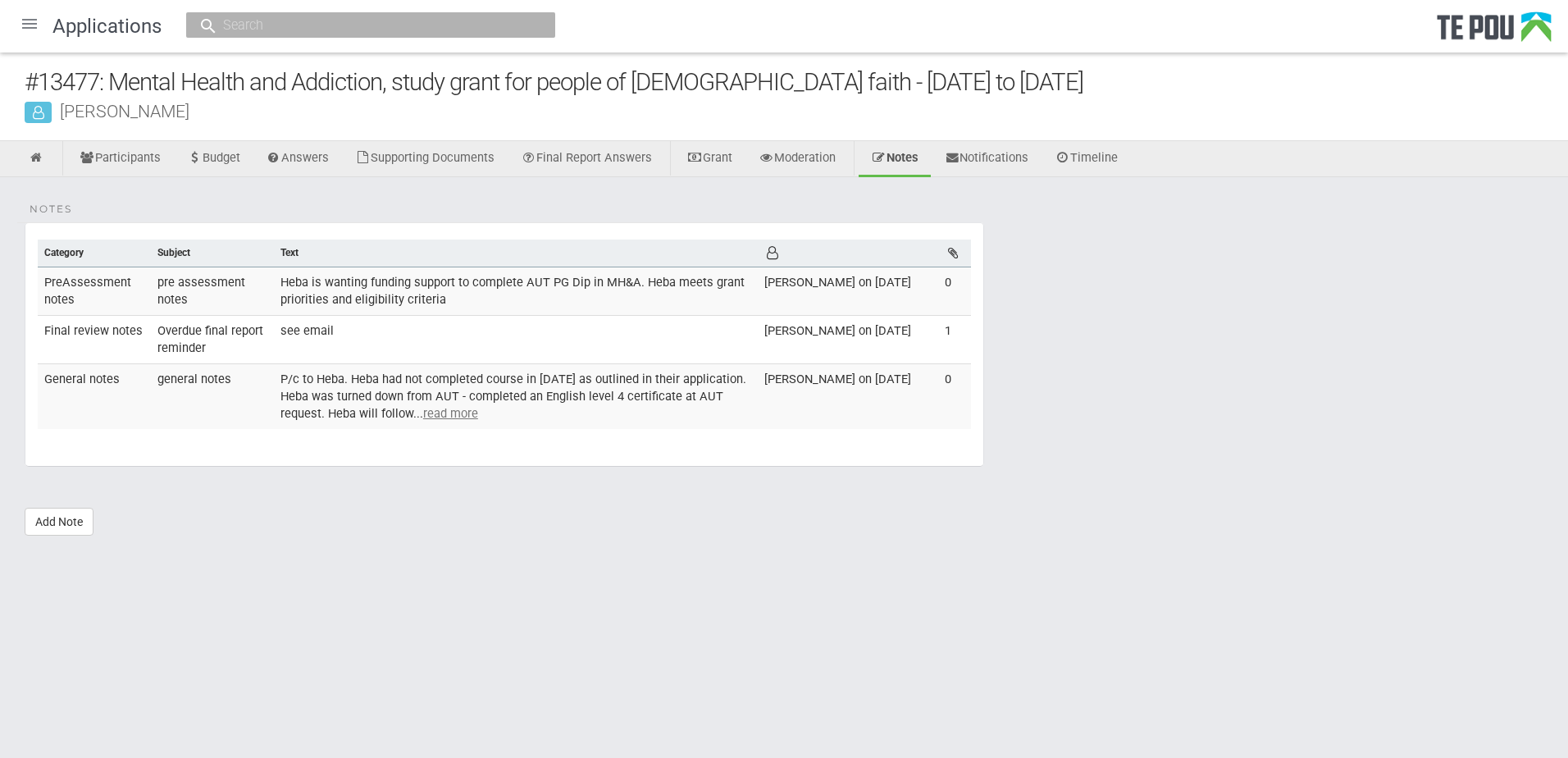
click at [459, 416] on u "read more" at bounding box center [450, 413] width 55 height 14
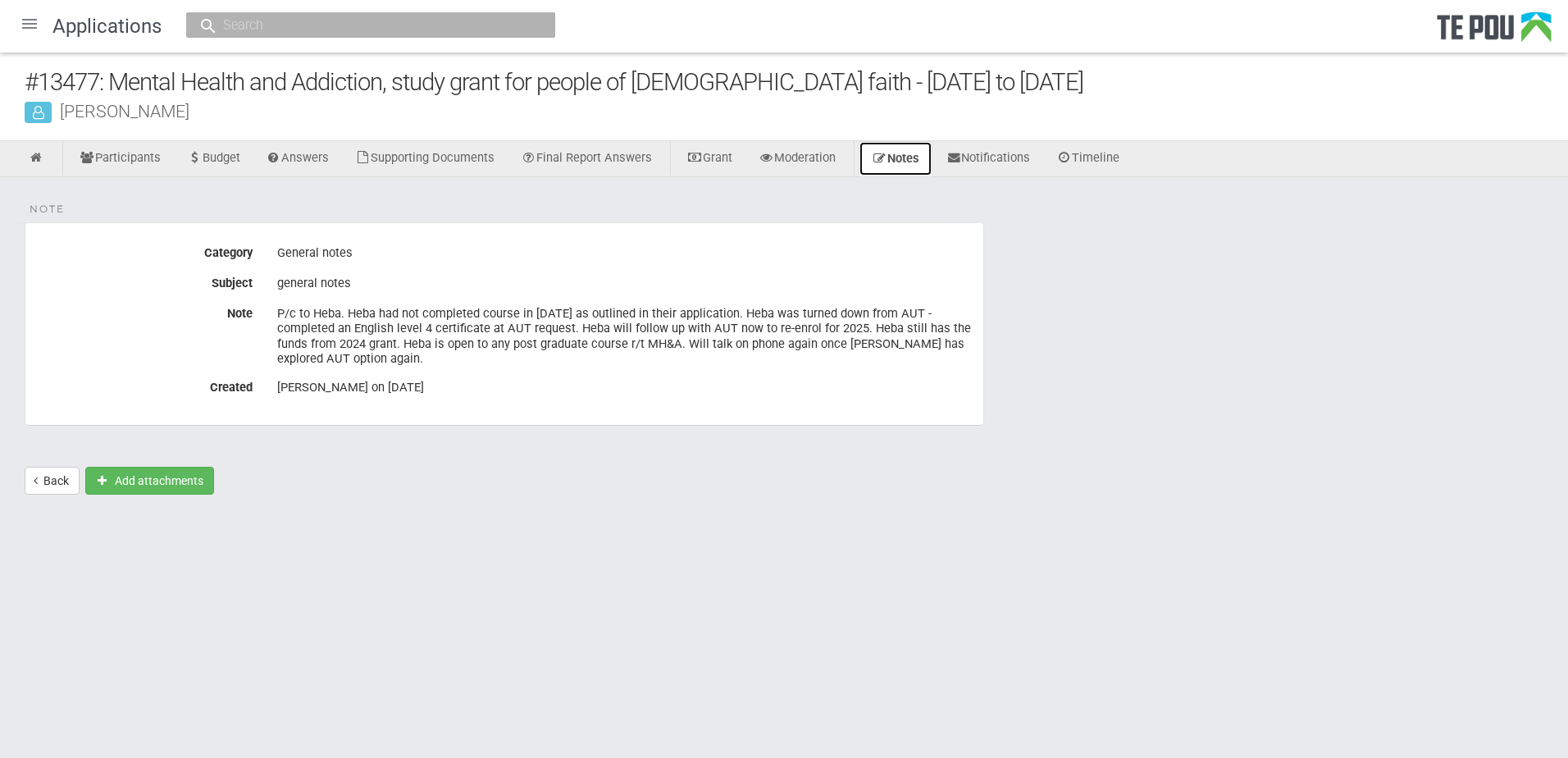
click at [926, 155] on link "Notes" at bounding box center [895, 158] width 74 height 35
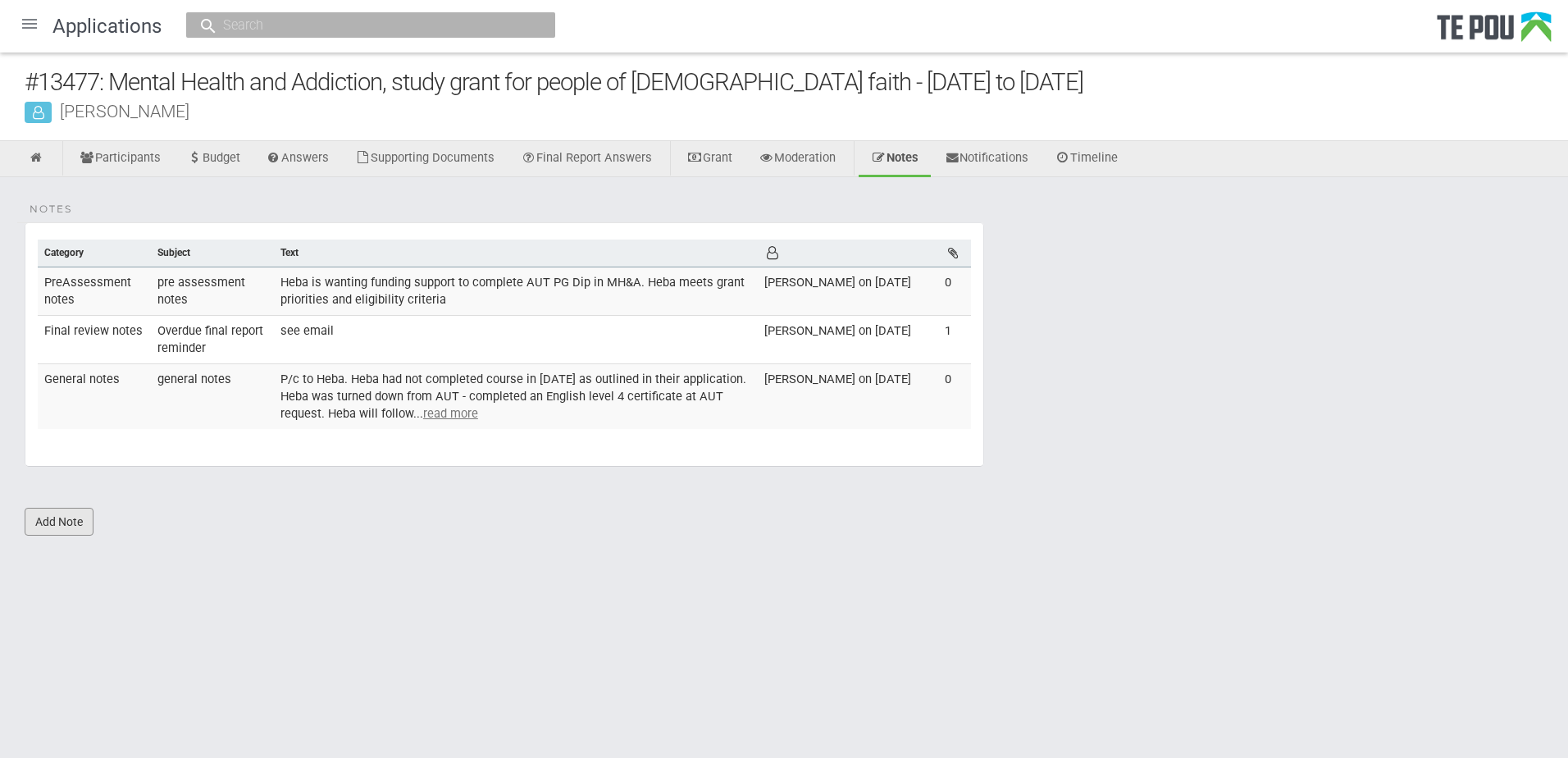
click at [57, 525] on link "Add Note" at bounding box center [59, 521] width 69 height 28
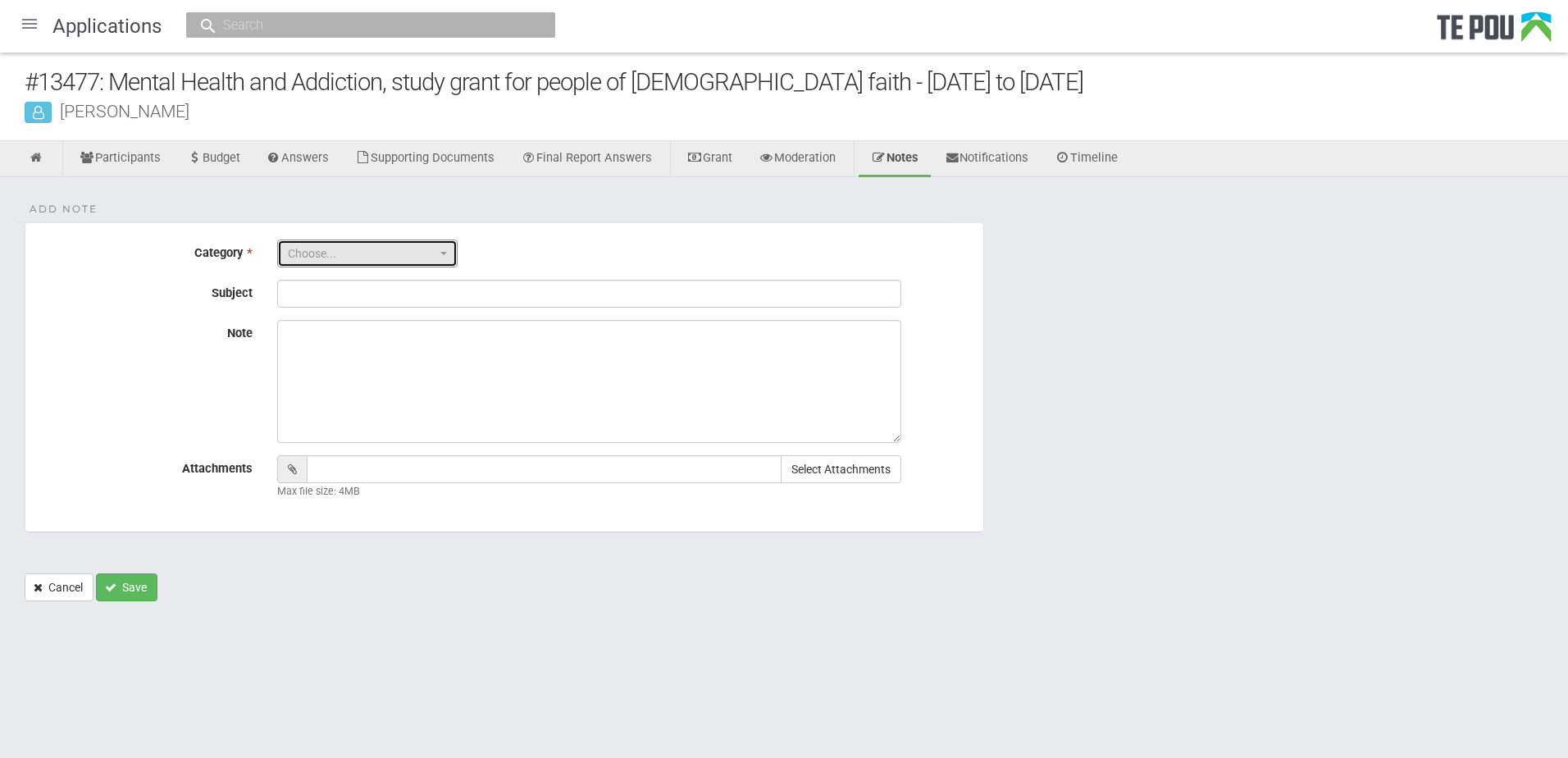
click at [443, 254] on span "button" at bounding box center [443, 253] width 7 height 3
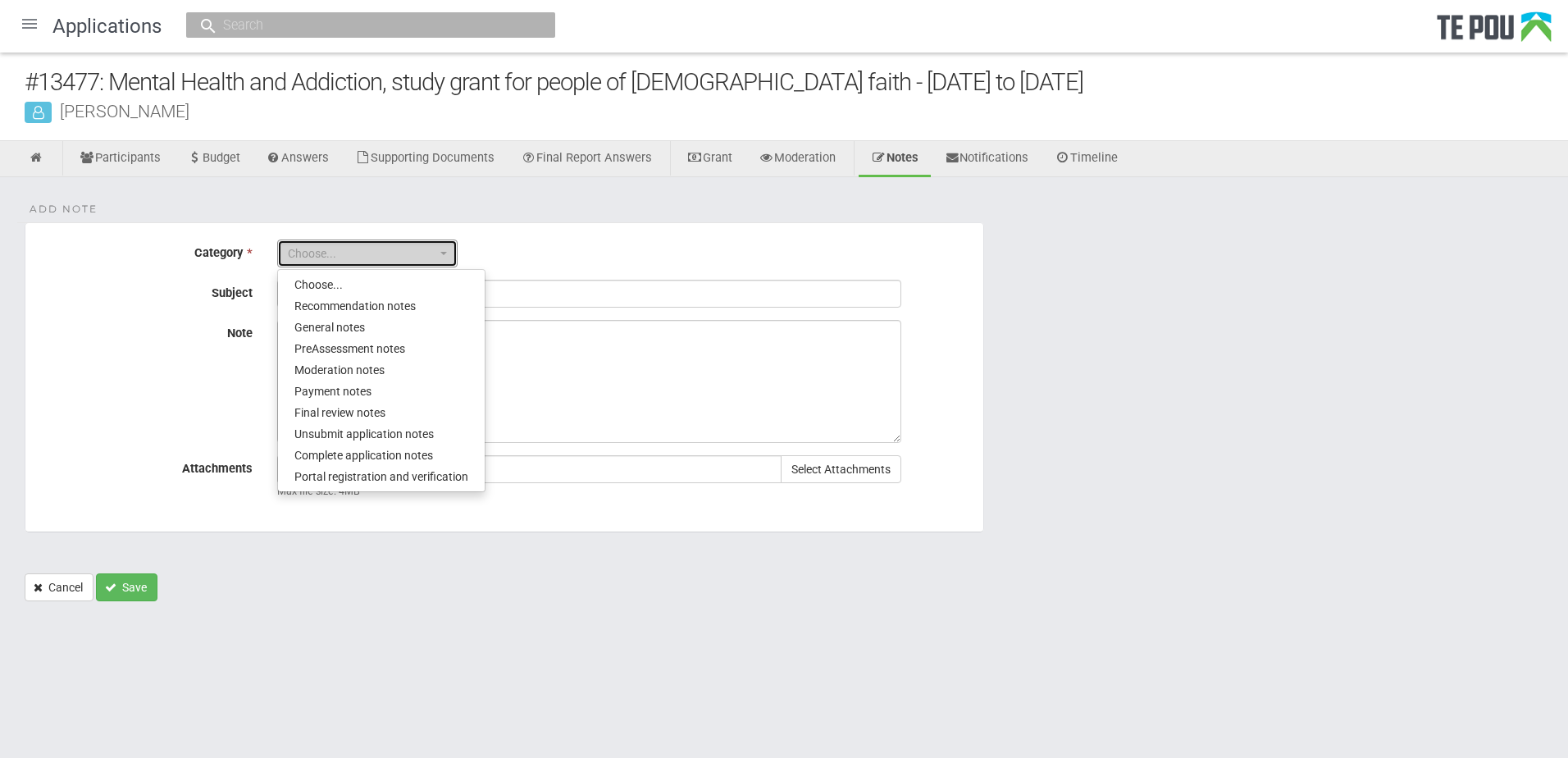
click at [443, 254] on span "button" at bounding box center [443, 253] width 7 height 3
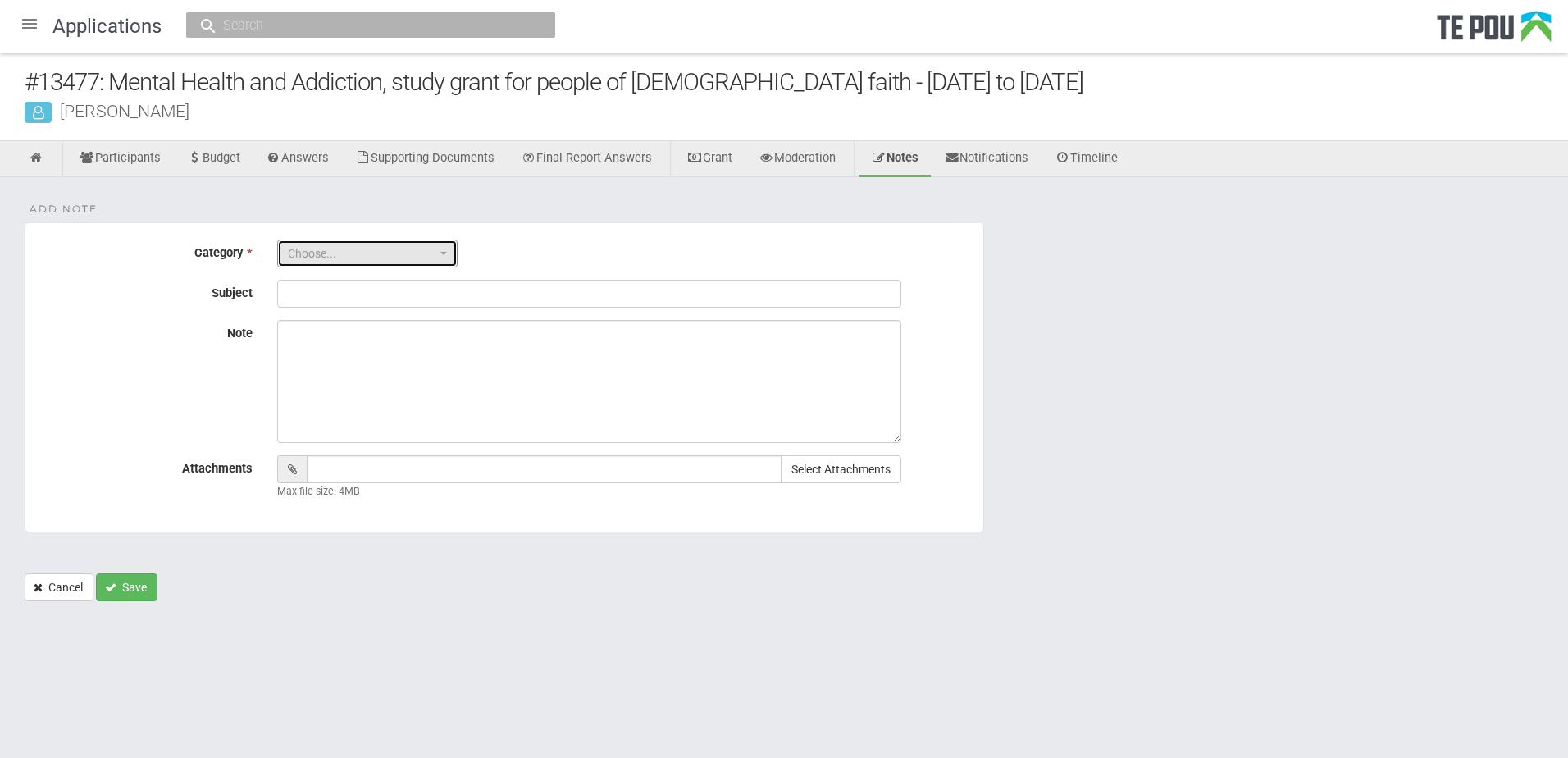
click at [443, 254] on span "button" at bounding box center [443, 253] width 7 height 3
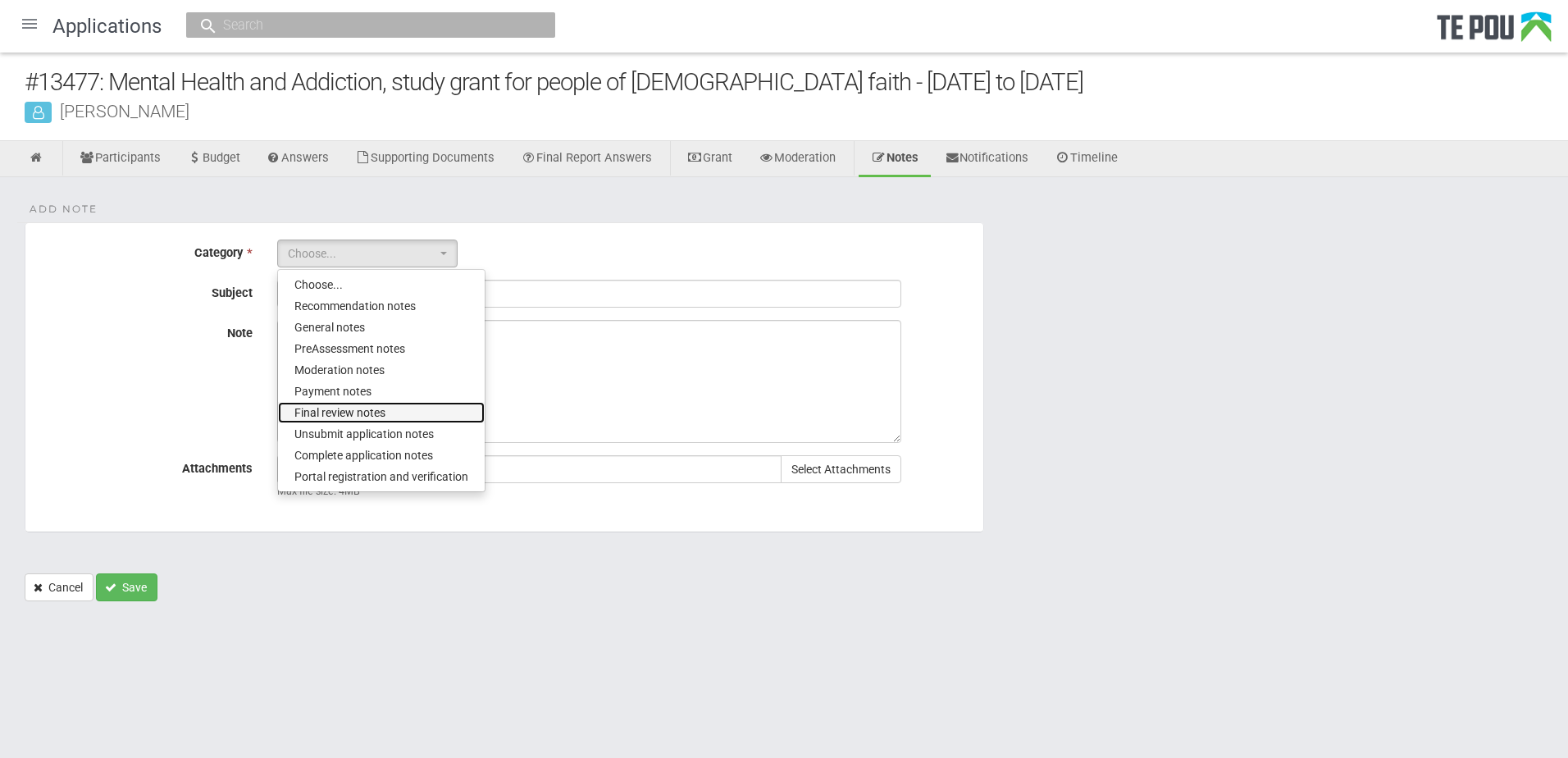
click at [388, 405] on link "Final review notes" at bounding box center [381, 412] width 207 height 21
select select "6"
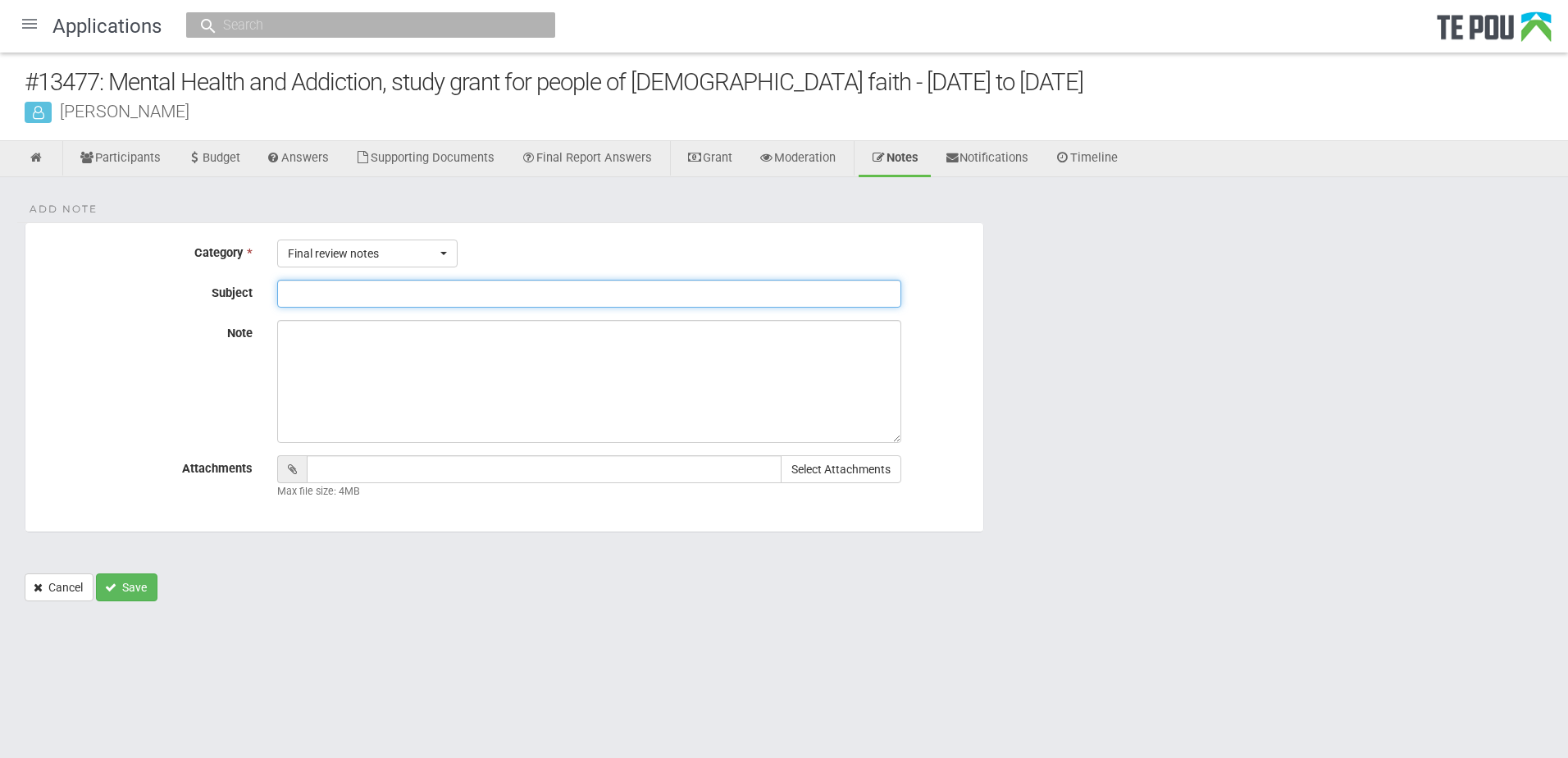
click at [406, 295] on input "Subject" at bounding box center [588, 293] width 624 height 28
type input "general notes"
click at [306, 341] on textarea "Note" at bounding box center [588, 381] width 624 height 123
click at [284, 339] on textarea "Note" at bounding box center [588, 381] width 624 height 123
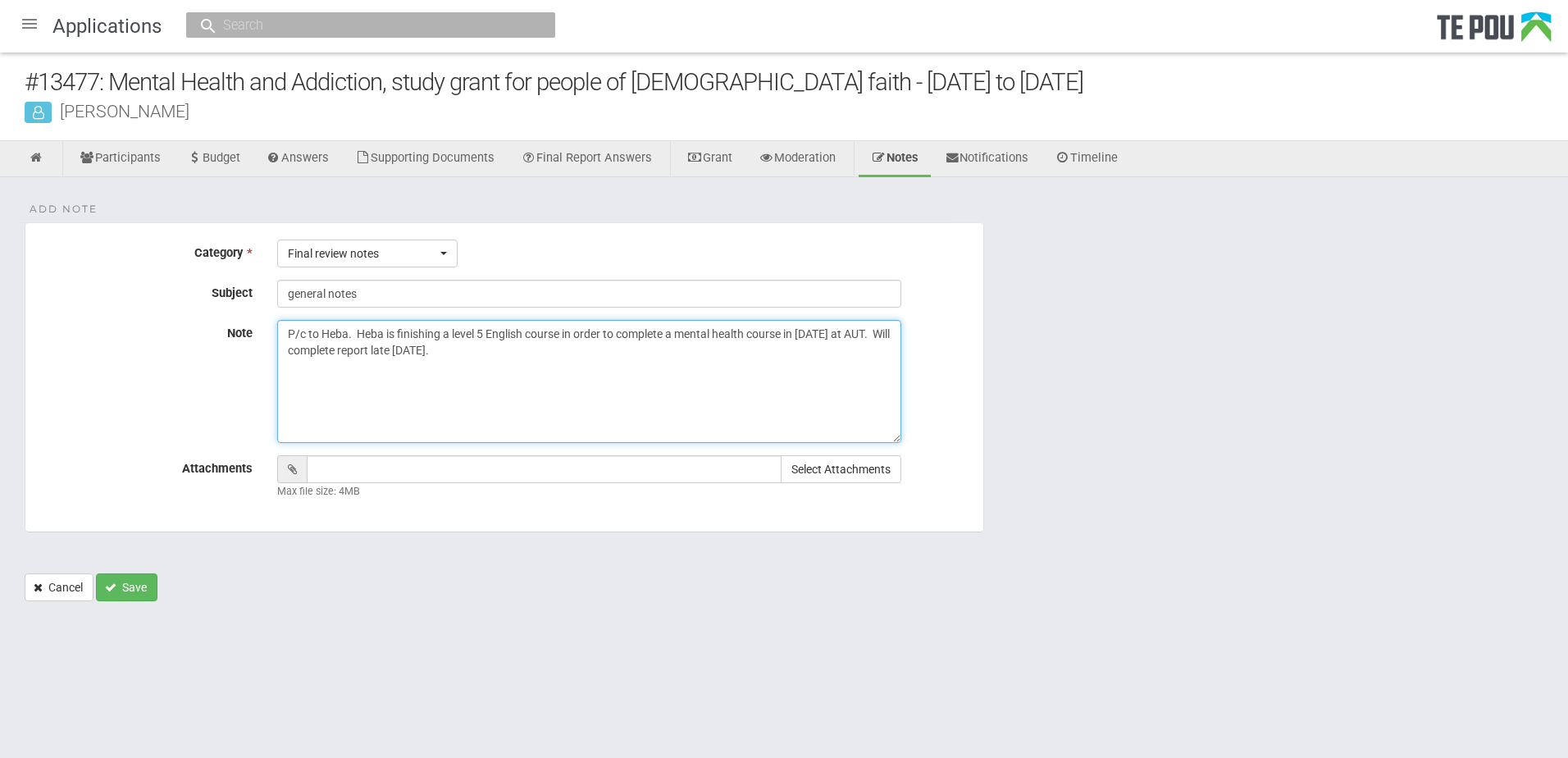
type textarea "P/c to Heba. Heba is finishing a level 5 English course in order to complete a …"
click at [133, 581] on button "Save" at bounding box center [126, 586] width 61 height 28
